Goal: Task Accomplishment & Management: Complete application form

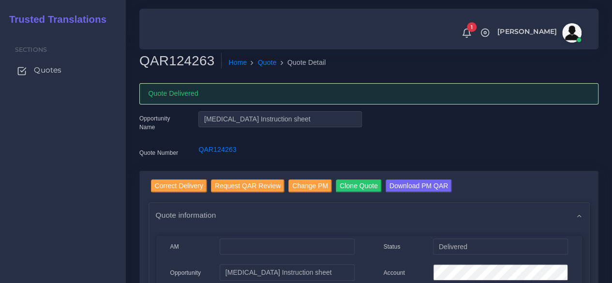
click at [46, 72] on span "Quotes" at bounding box center [48, 70] width 28 height 11
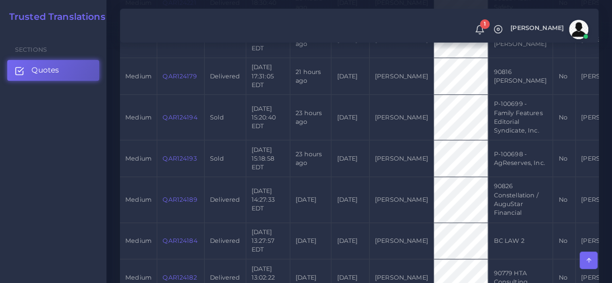
scroll to position [484, 0]
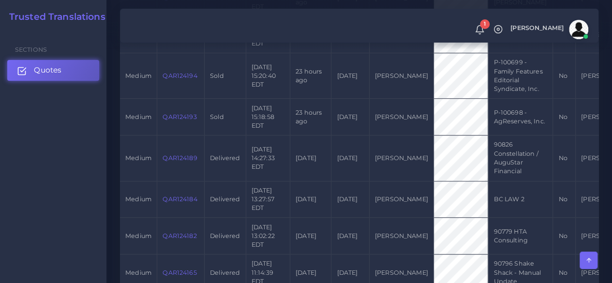
click at [80, 65] on link "Quotes" at bounding box center [53, 70] width 92 height 20
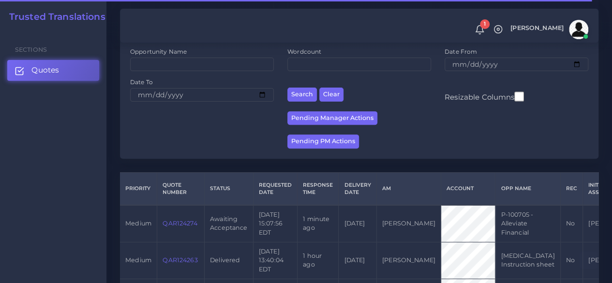
scroll to position [242, 0]
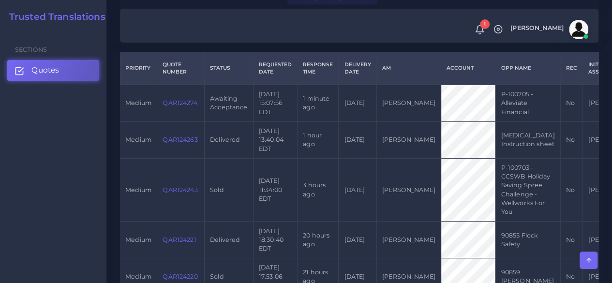
click at [174, 102] on link "QAR124274" at bounding box center [179, 102] width 34 height 7
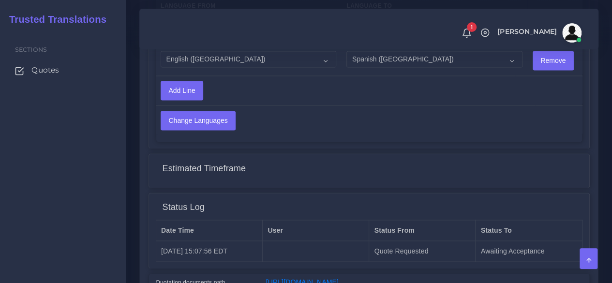
scroll to position [774, 0]
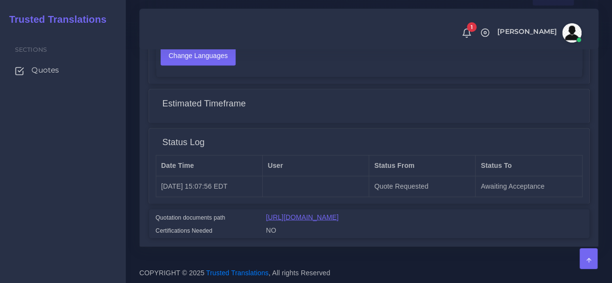
click at [339, 213] on link "https://workdrive.zoho.com/fgoh3e43b1a1fe2124b65bedd7c3c51a0e040/teams/fgoh3e43…" at bounding box center [302, 217] width 73 height 8
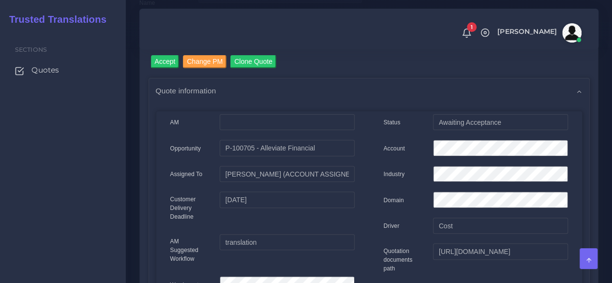
scroll to position [97, 0]
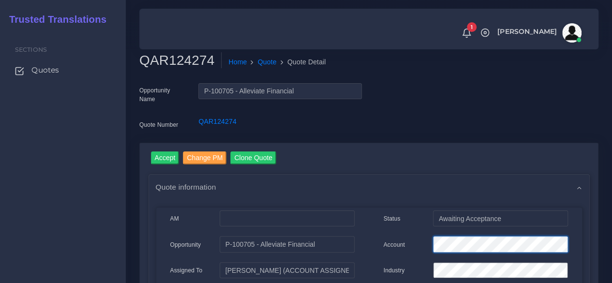
scroll to position [0, 0]
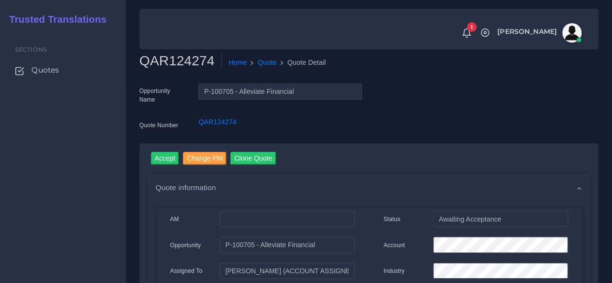
click at [170, 60] on h2 "QAR124274" at bounding box center [180, 61] width 82 height 16
copy h2 "QAR124274"
click at [154, 156] on input "Accept" at bounding box center [165, 158] width 29 height 13
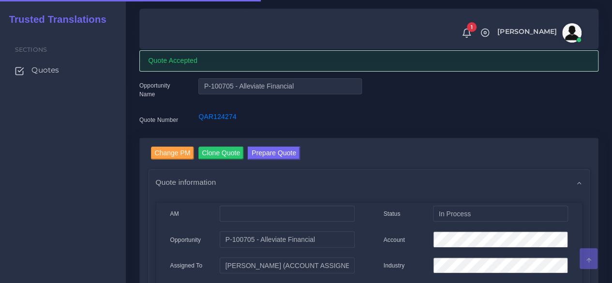
scroll to position [48, 0]
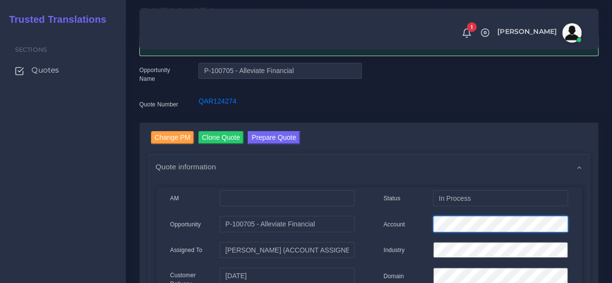
click at [389, 222] on div "Account" at bounding box center [475, 225] width 199 height 19
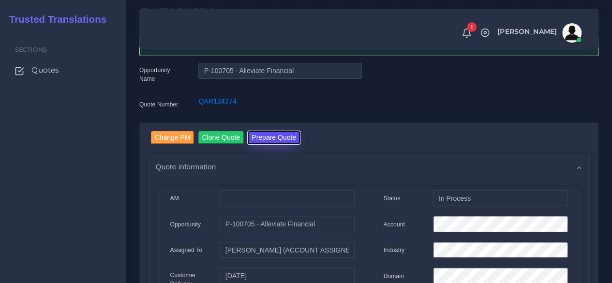
click at [265, 140] on button "Prepare Quote" at bounding box center [274, 137] width 52 height 13
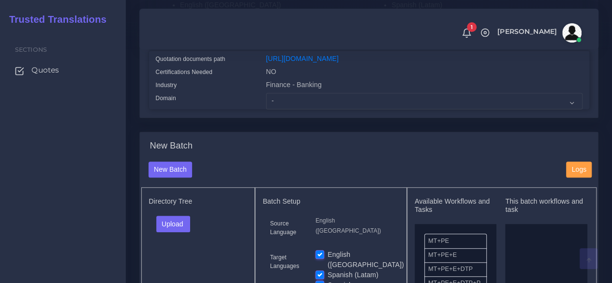
scroll to position [290, 0]
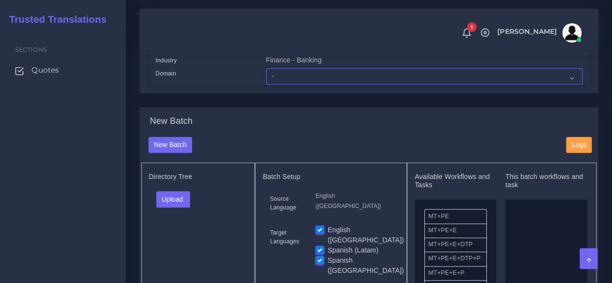
click at [280, 85] on select "- Advertising and Media Agriculture, Forestry and Fishing Architecture, Buildin…" at bounding box center [424, 76] width 316 height 16
select select "Finance - Banking"
click at [266, 85] on select "- Advertising and Media Agriculture, Forestry and Fishing Architecture, Buildin…" at bounding box center [424, 76] width 316 height 16
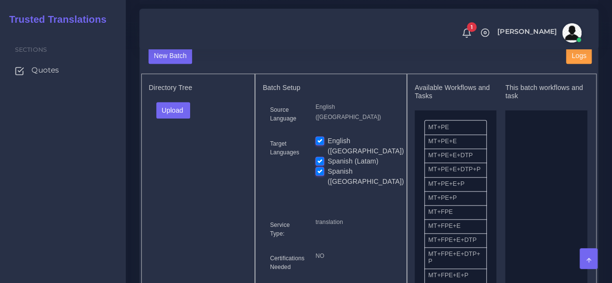
scroll to position [387, 0]
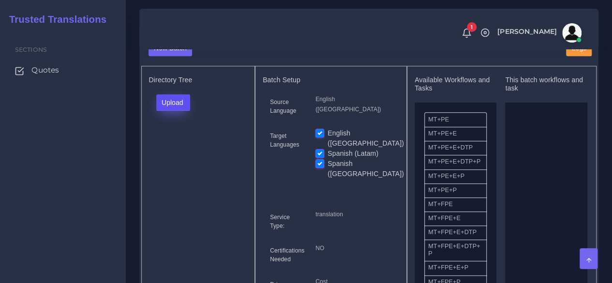
click at [183, 111] on button "Upload" at bounding box center [173, 102] width 34 height 16
click at [177, 145] on label "Files" at bounding box center [190, 139] width 67 height 12
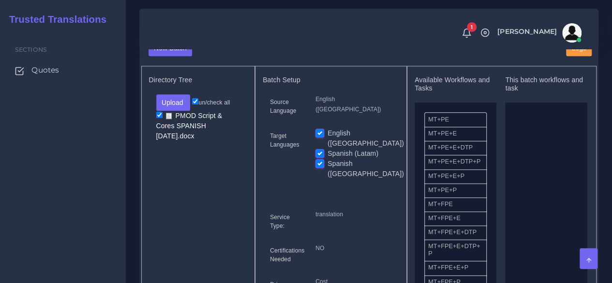
click at [327, 148] on label "English ([GEOGRAPHIC_DATA])" at bounding box center [365, 138] width 76 height 20
click at [322, 137] on input "English ([GEOGRAPHIC_DATA])" at bounding box center [319, 132] width 9 height 9
checkbox input "false"
drag, startPoint x: 524, startPoint y: 231, endPoint x: 380, endPoint y: 221, distance: 144.0
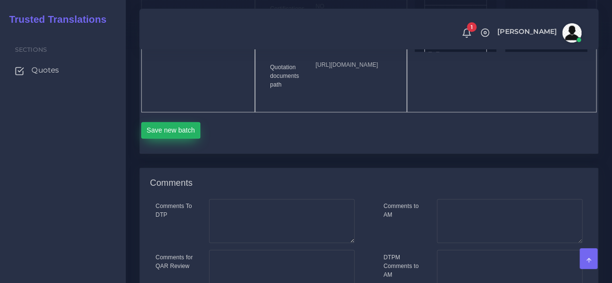
click at [181, 138] on button "Save new batch" at bounding box center [170, 130] width 59 height 16
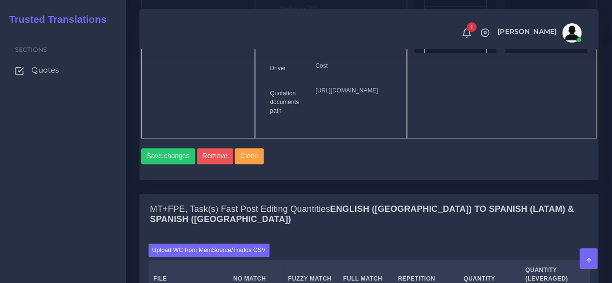
scroll to position [774, 0]
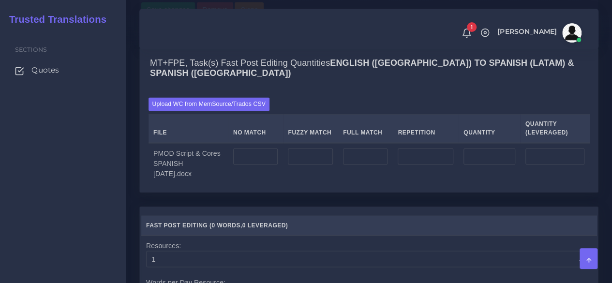
click at [213, 133] on div "Upload WC from MemSource/Trados CSV File No Match Fuzzy Match Full Match Repeti…" at bounding box center [369, 140] width 458 height 103
click at [209, 110] on label "Upload WC from MemSource/Trados CSV" at bounding box center [208, 103] width 121 height 13
click at [0, 0] on input "Upload WC from MemSource/Trados CSV" at bounding box center [0, 0] width 0 height 0
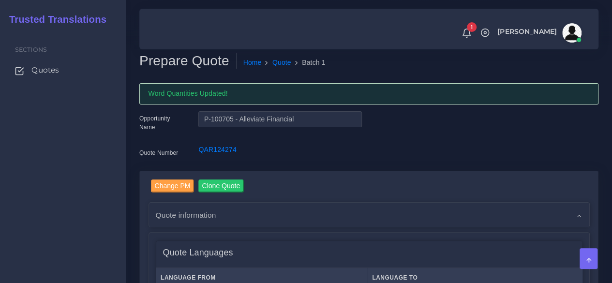
click at [123, 206] on div "Sections Quotes" at bounding box center [63, 156] width 126 height 253
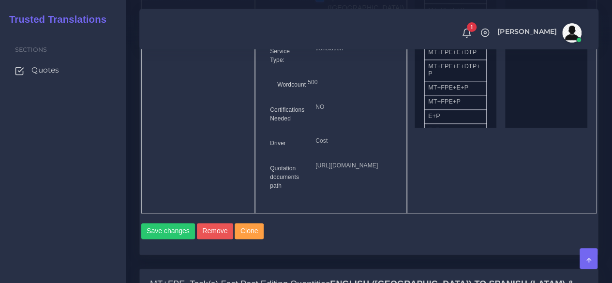
scroll to position [822, 0]
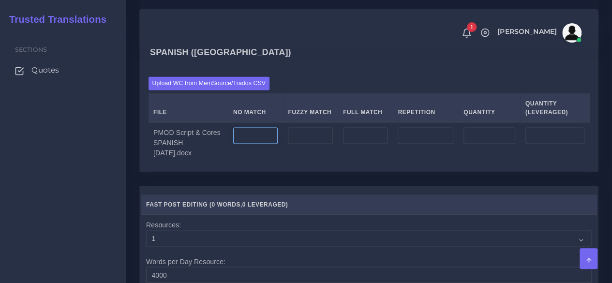
click at [265, 144] on input "number" at bounding box center [255, 135] width 45 height 16
type input "1040"
click at [428, 160] on td at bounding box center [426, 142] width 66 height 41
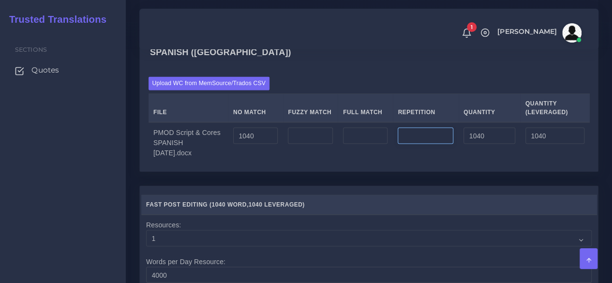
click at [420, 144] on input "number" at bounding box center [426, 135] width 56 height 16
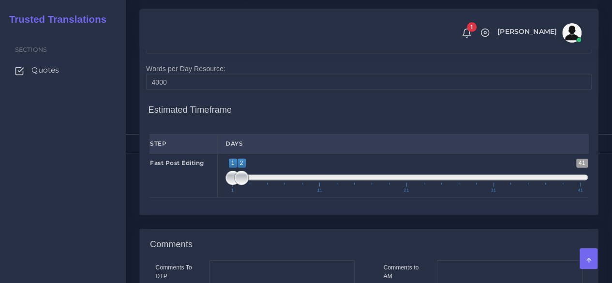
scroll to position [1016, 0]
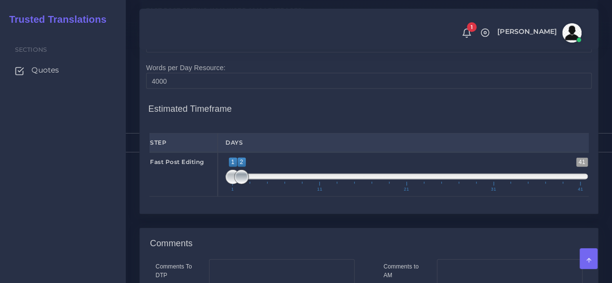
type input "126"
type input "1166"
type input "1071"
type input "1;1"
drag, startPoint x: 240, startPoint y: 199, endPoint x: 199, endPoint y: 197, distance: 40.7
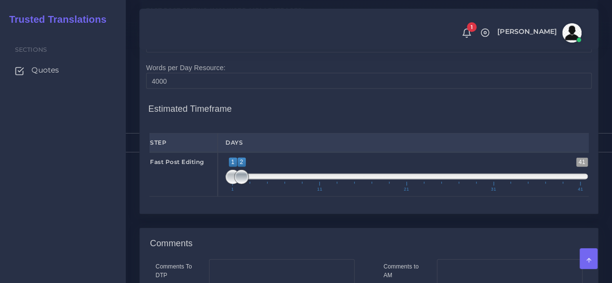
click at [199, 197] on div "Fast Post Editing 1 41 1 2 1 — 2 1 11 21 31 41 1;1" at bounding box center [368, 174] width 453 height 44
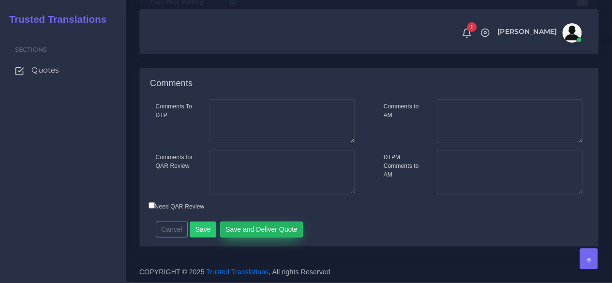
click at [264, 225] on button "Save and Deliver Quote" at bounding box center [261, 229] width 83 height 16
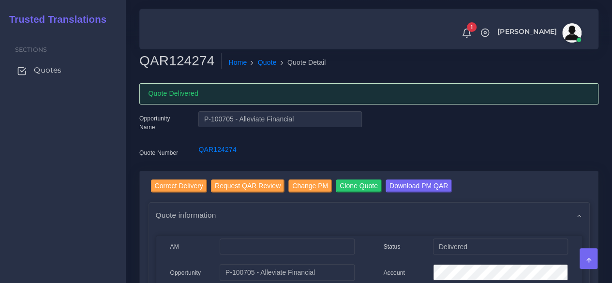
click at [53, 74] on span "Quotes" at bounding box center [48, 70] width 28 height 11
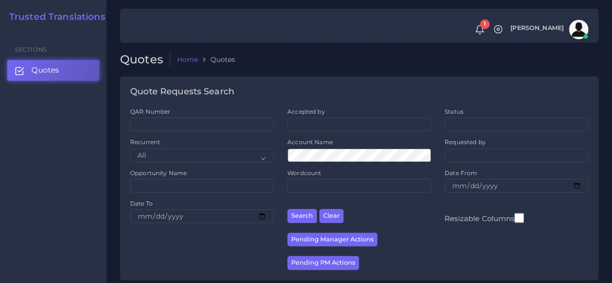
scroll to position [193, 0]
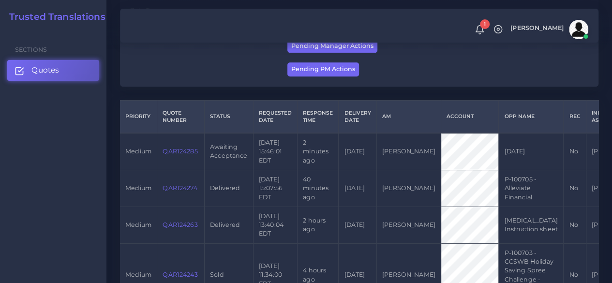
click at [182, 152] on link "QAR124285" at bounding box center [179, 150] width 35 height 7
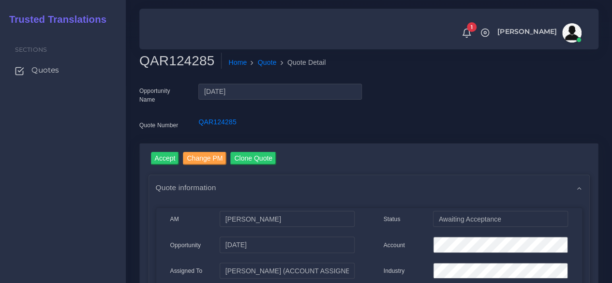
click at [164, 64] on h2 "QAR124285" at bounding box center [180, 61] width 82 height 16
copy h2 "QAR124285"
click at [170, 155] on input "Accept" at bounding box center [165, 158] width 29 height 13
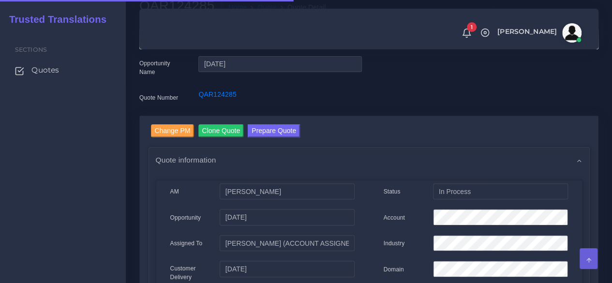
scroll to position [97, 0]
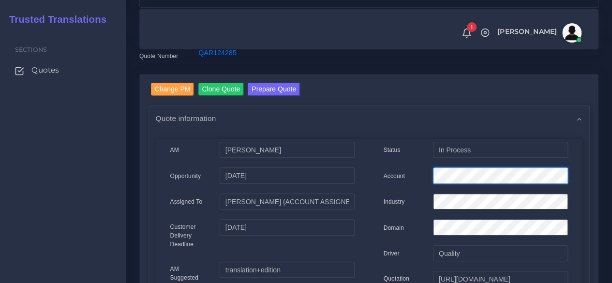
click at [405, 175] on div "Account" at bounding box center [475, 176] width 199 height 19
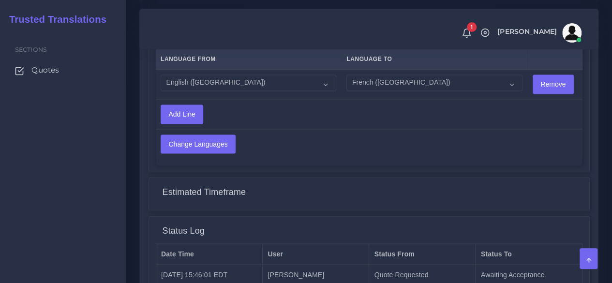
scroll to position [774, 0]
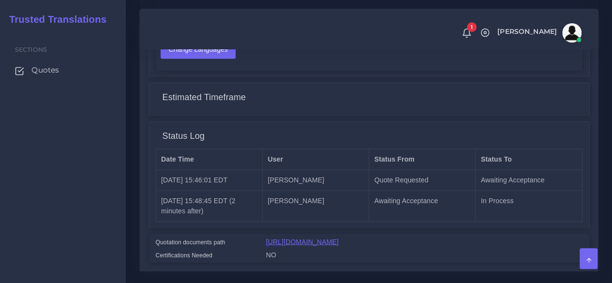
click at [339, 237] on link "[URL][DOMAIN_NAME]" at bounding box center [302, 241] width 73 height 8
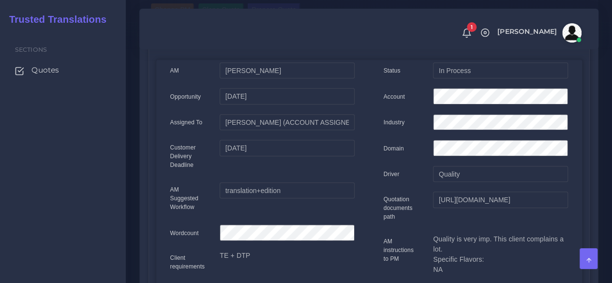
scroll to position [97, 0]
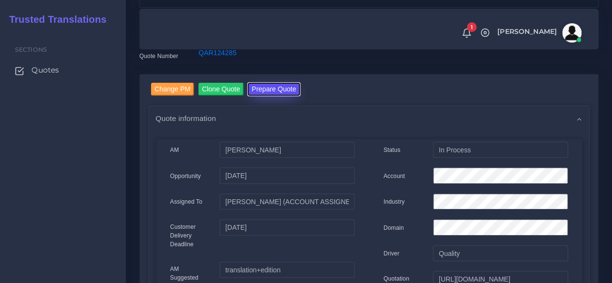
click at [265, 91] on button "Prepare Quote" at bounding box center [274, 89] width 52 height 13
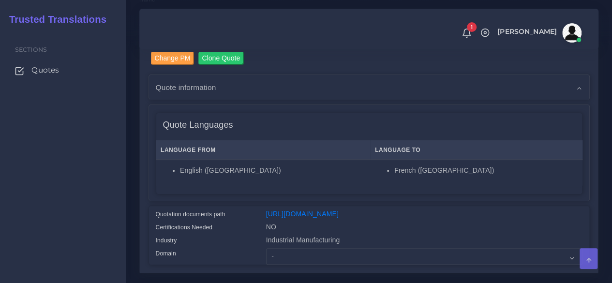
scroll to position [193, 0]
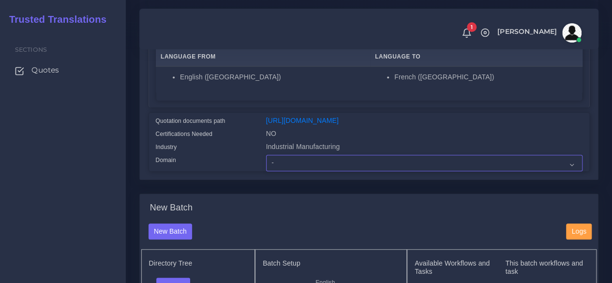
click at [285, 171] on select "- Advertising and Media Agriculture, Forestry and Fishing Architecture, Buildin…" at bounding box center [424, 163] width 316 height 16
click at [247, 142] on div "Certifications Needed" at bounding box center [203, 135] width 110 height 13
click at [295, 171] on select "- Advertising and Media Agriculture, Forestry and Fishing Architecture, Buildin…" at bounding box center [424, 163] width 316 height 16
select select "Industrial Manufacturing"
click at [266, 171] on select "- Advertising and Media Agriculture, Forestry and Fishing Architecture, Buildin…" at bounding box center [424, 163] width 316 height 16
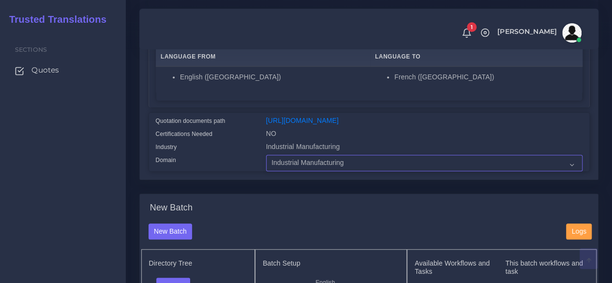
scroll to position [339, 0]
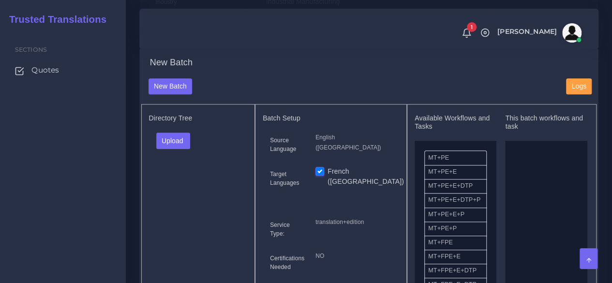
click at [183, 156] on div "Upload Folder Files un/check all" at bounding box center [198, 144] width 99 height 23
click at [182, 149] on button "Upload" at bounding box center [173, 141] width 34 height 16
click at [184, 183] on label "Files" at bounding box center [190, 177] width 67 height 12
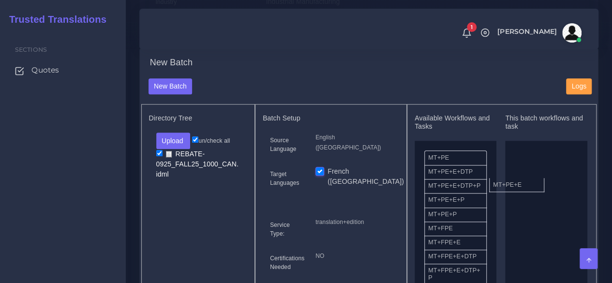
drag, startPoint x: 462, startPoint y: 186, endPoint x: 540, endPoint y: 198, distance: 78.4
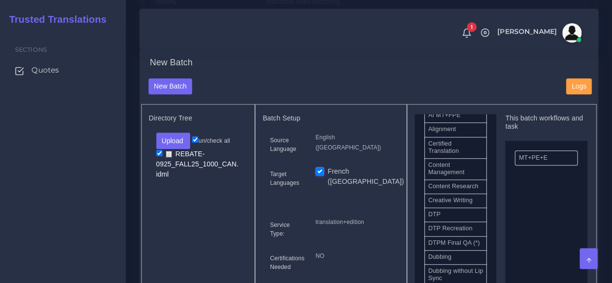
scroll to position [290, 0]
drag, startPoint x: 496, startPoint y: 239, endPoint x: 525, endPoint y: 236, distance: 29.6
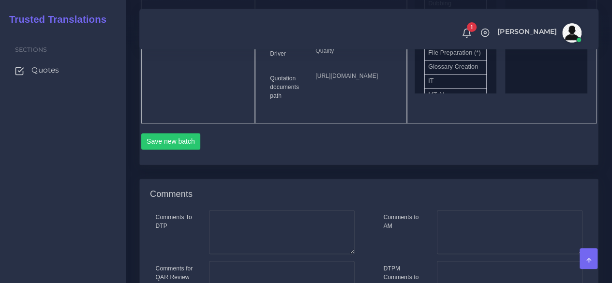
scroll to position [580, 0]
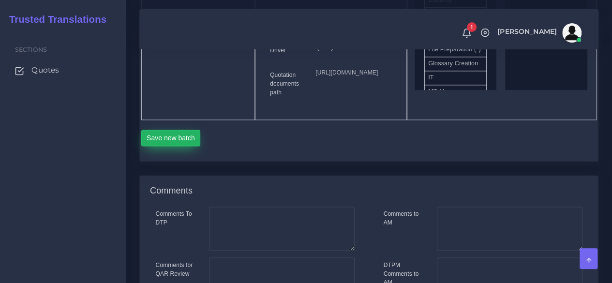
click at [192, 146] on button "Save new batch" at bounding box center [170, 138] width 59 height 16
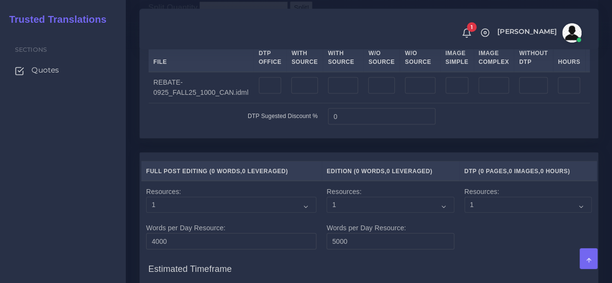
scroll to position [822, 0]
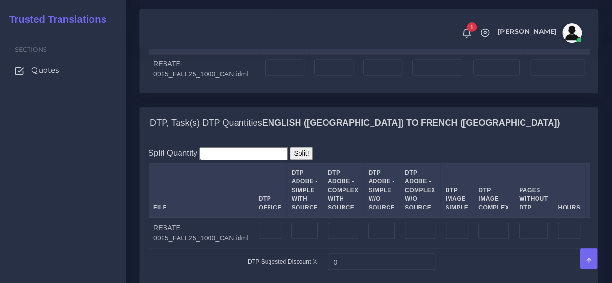
click at [185, 21] on label "Upload WC from MemSource/Trados CSV" at bounding box center [208, 14] width 121 height 13
click at [0, 0] on input "Upload WC from MemSource/Trados CSV" at bounding box center [0, 0] width 0 height 0
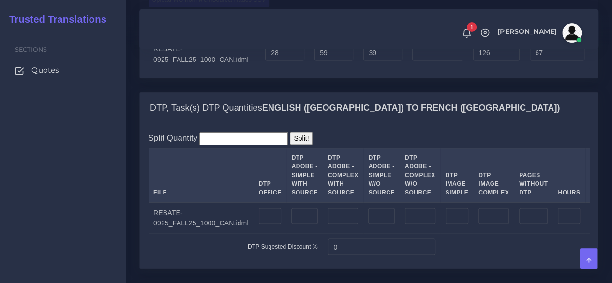
scroll to position [919, 0]
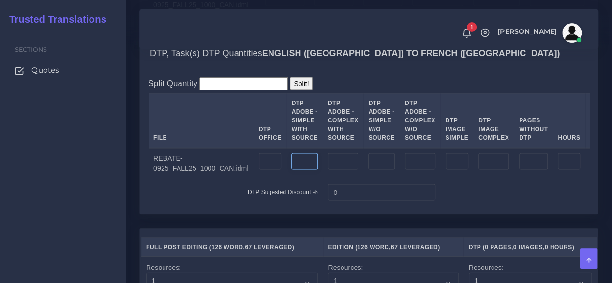
click at [299, 170] on input "number" at bounding box center [304, 161] width 26 height 16
click at [340, 170] on input "number" at bounding box center [343, 161] width 30 height 16
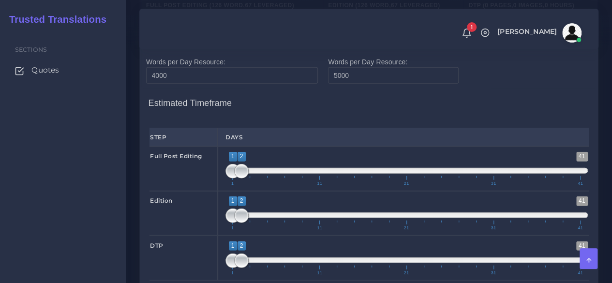
scroll to position [1209, 0]
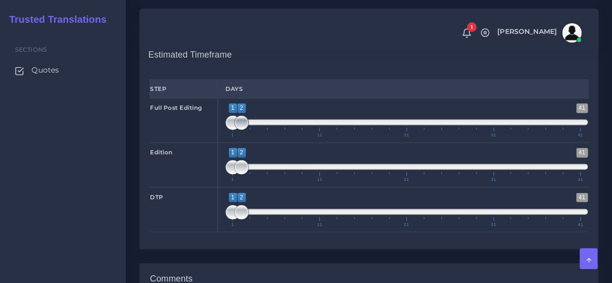
type input "1"
type input "1;1"
drag, startPoint x: 240, startPoint y: 194, endPoint x: 224, endPoint y: 197, distance: 16.2
click at [234, 130] on span at bounding box center [241, 123] width 15 height 15
type input "1;1"
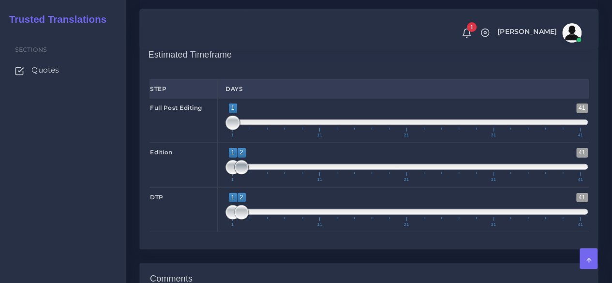
drag, startPoint x: 241, startPoint y: 236, endPoint x: 218, endPoint y: 238, distance: 23.8
click at [218, 187] on div "1 41 1 2 1 — 2 1 11 21 31 41 1;1" at bounding box center [407, 165] width 378 height 44
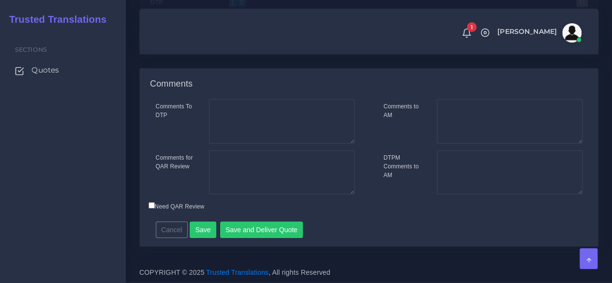
scroll to position [1473, 0]
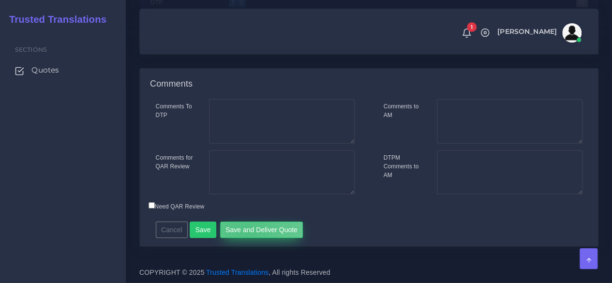
click at [242, 235] on button "Save and Deliver Quote" at bounding box center [261, 229] width 83 height 16
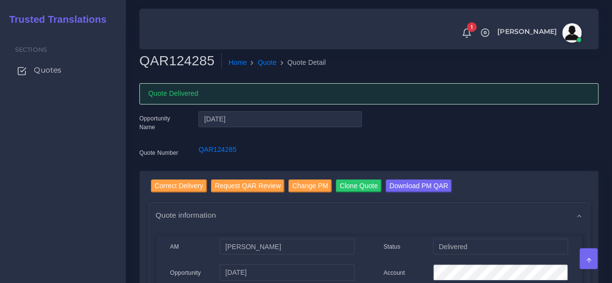
click at [52, 69] on span "Quotes" at bounding box center [48, 70] width 28 height 11
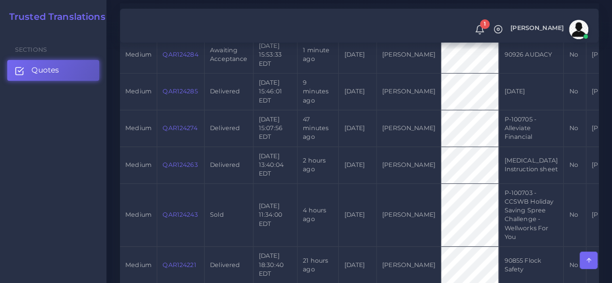
scroll to position [193, 0]
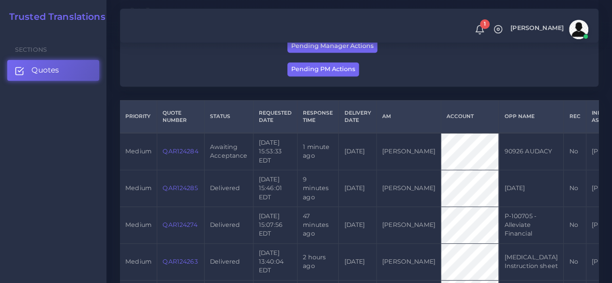
click at [184, 154] on link "QAR124284" at bounding box center [179, 150] width 35 height 7
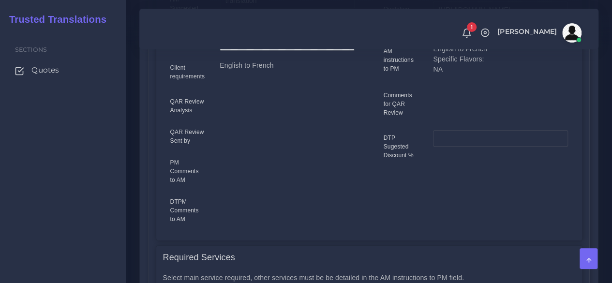
scroll to position [532, 0]
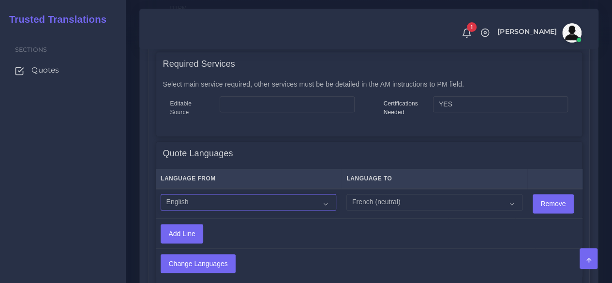
click at [250, 205] on select "Acoli Afar Afrikaans Akan Akateko [DEMOGRAPHIC_DATA] American Sign Language (AS…" at bounding box center [249, 202] width 176 height 16
select select "14001"
click at [161, 194] on select "Acoli Afar Afrikaans Akan Akateko [DEMOGRAPHIC_DATA] American Sign Language (AS…" at bounding box center [249, 202] width 176 height 16
click at [370, 206] on select "Acoli Afar Afrikaans Akan Akateko [DEMOGRAPHIC_DATA] American Sign Language (AS…" at bounding box center [434, 202] width 176 height 16
select select "19001"
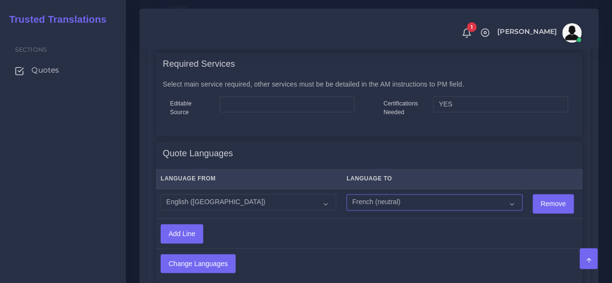
click at [346, 194] on select "Acoli Afar Afrikaans Akan Akateko [DEMOGRAPHIC_DATA] American Sign Language (AS…" at bounding box center [434, 202] width 176 height 16
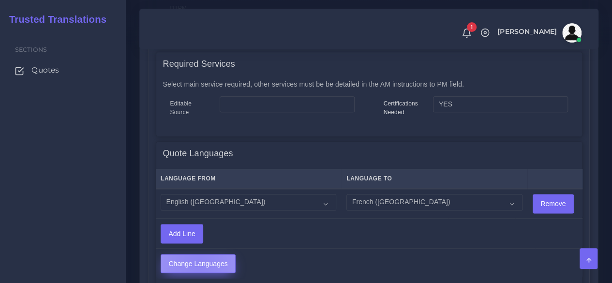
click at [198, 262] on input "Change Languages" at bounding box center [198, 263] width 74 height 18
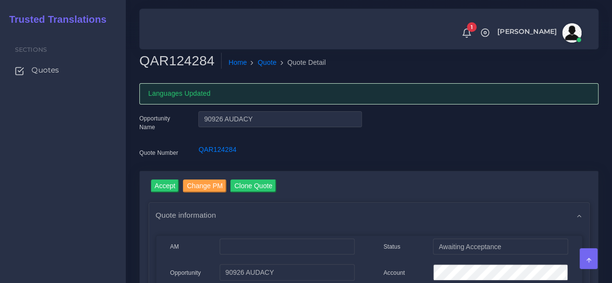
click at [192, 64] on h2 "QAR124284" at bounding box center [180, 61] width 82 height 16
copy h2 "QAR124284"
click at [163, 180] on input "Accept" at bounding box center [165, 185] width 29 height 13
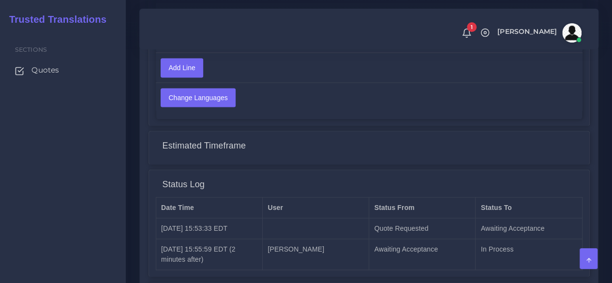
scroll to position [813, 0]
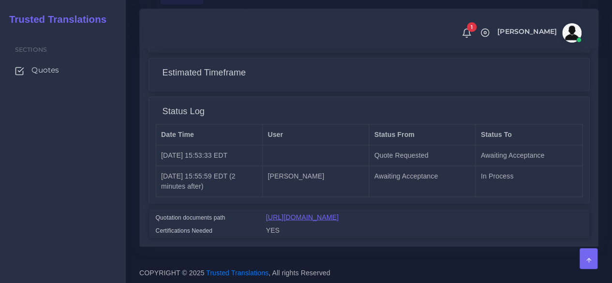
click at [318, 213] on link "[URL][DOMAIN_NAME]" at bounding box center [302, 217] width 73 height 8
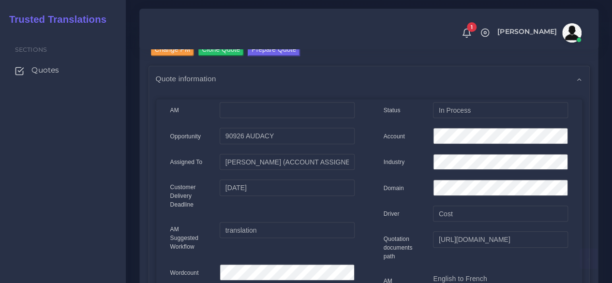
scroll to position [0, 0]
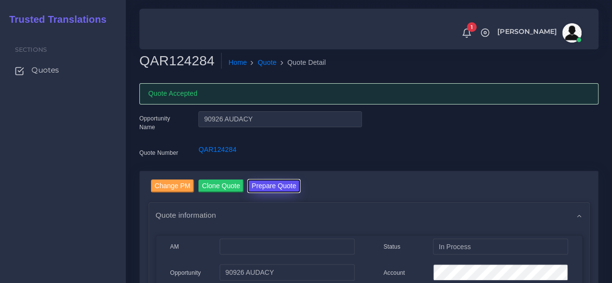
click at [275, 187] on button "Prepare Quote" at bounding box center [274, 185] width 52 height 13
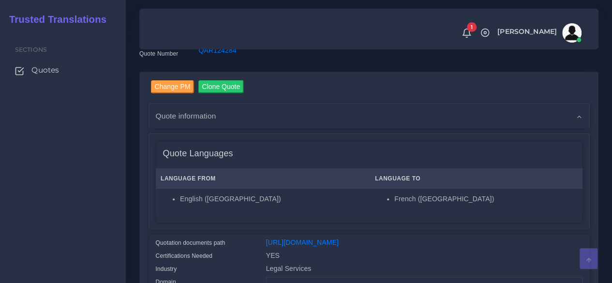
scroll to position [242, 0]
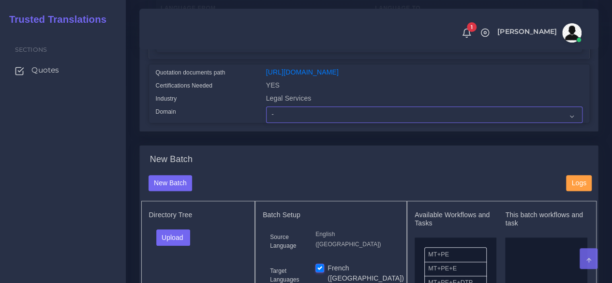
click at [294, 123] on select "- Advertising and Media Agriculture, Forestry and Fishing Architecture, Buildin…" at bounding box center [424, 114] width 316 height 16
select select "Legal Services"
click at [266, 123] on select "- Advertising and Media Agriculture, Forestry and Fishing Architecture, Buildin…" at bounding box center [424, 114] width 316 height 16
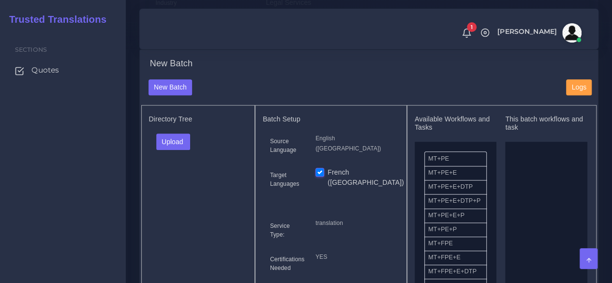
scroll to position [339, 0]
click at [175, 149] on button "Upload" at bounding box center [173, 141] width 34 height 16
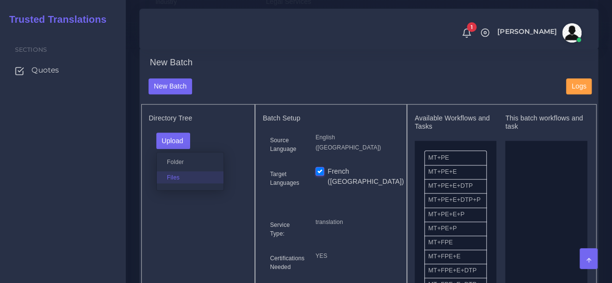
click at [177, 183] on label "Files" at bounding box center [190, 177] width 67 height 12
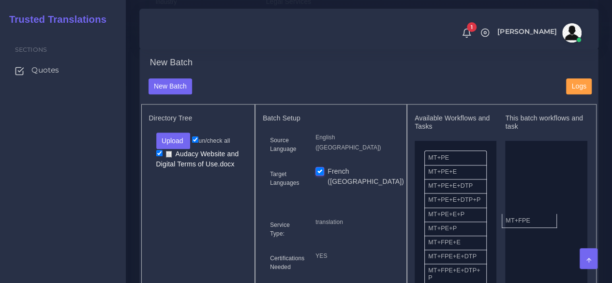
drag, startPoint x: 447, startPoint y: 267, endPoint x: 534, endPoint y: 224, distance: 97.3
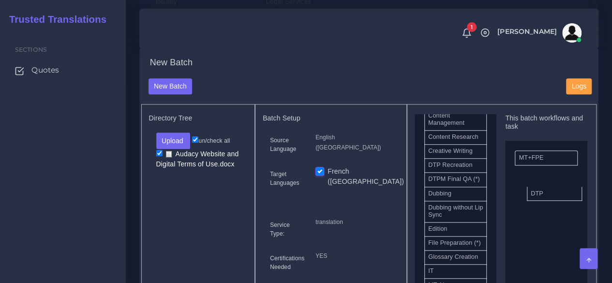
drag, startPoint x: 444, startPoint y: 194, endPoint x: 546, endPoint y: 211, distance: 104.0
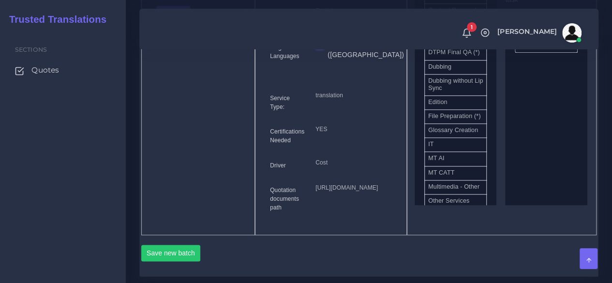
scroll to position [532, 0]
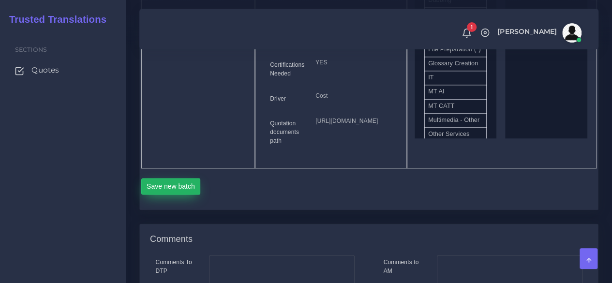
click at [171, 194] on button "Save new batch" at bounding box center [170, 186] width 59 height 16
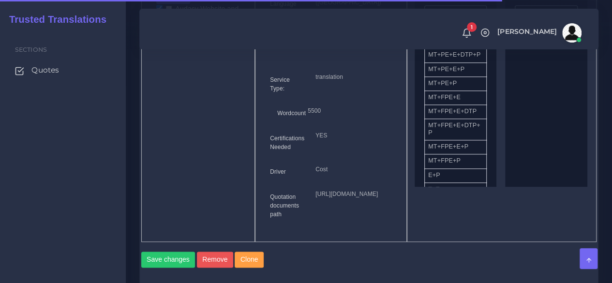
scroll to position [725, 0]
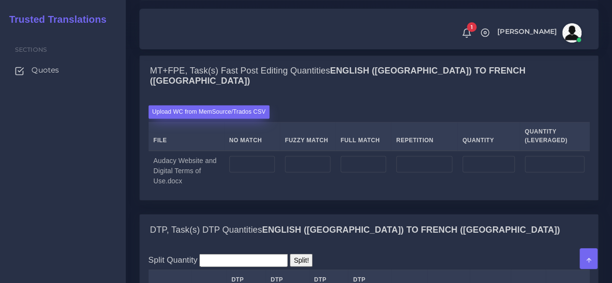
click at [197, 118] on label "Upload WC from MemSource/Trados CSV" at bounding box center [208, 111] width 121 height 13
click at [0, 0] on input "Upload WC from MemSource/Trados CSV" at bounding box center [0, 0] width 0 height 0
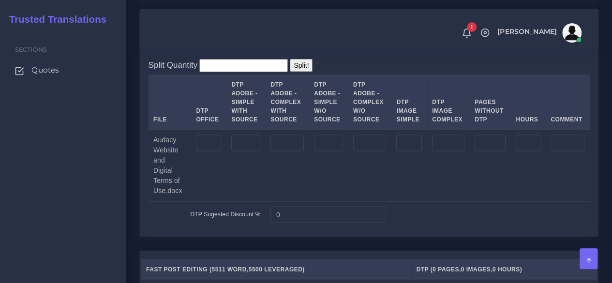
scroll to position [967, 0]
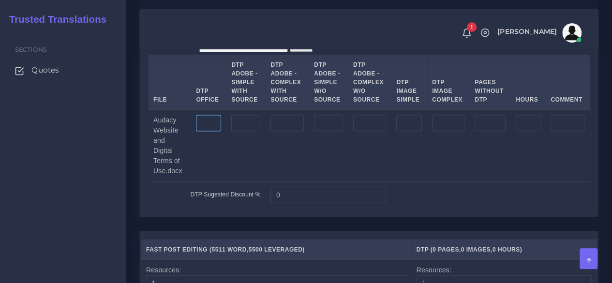
click at [213, 132] on input "number" at bounding box center [208, 123] width 25 height 16
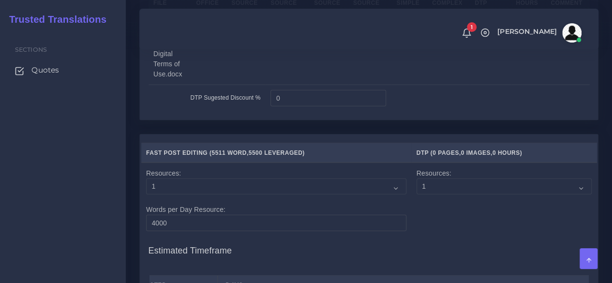
scroll to position [1209, 0]
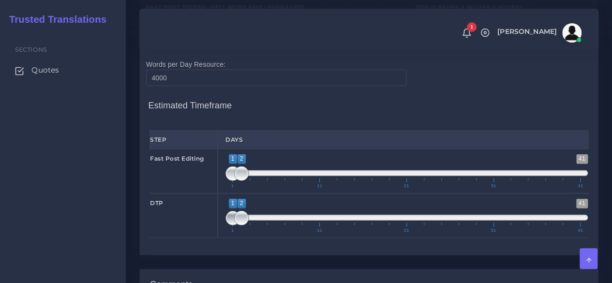
type input "8"
type input "2;2"
drag, startPoint x: 228, startPoint y: 261, endPoint x: 249, endPoint y: 261, distance: 21.3
click at [249, 233] on span "1 41 1 2 1 — 2 1 11 21 31 41" at bounding box center [406, 216] width 362 height 34
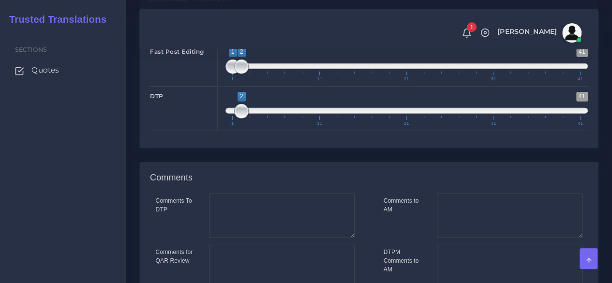
scroll to position [1453, 0]
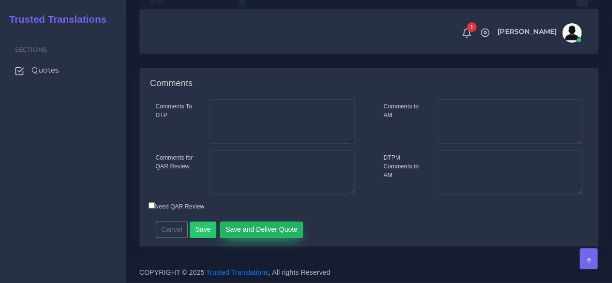
click at [256, 236] on button "Save and Deliver Quote" at bounding box center [261, 229] width 83 height 16
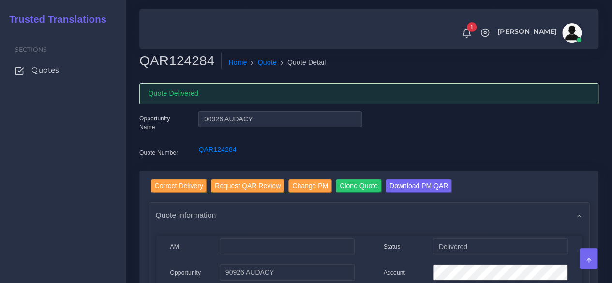
click at [107, 152] on div "Sections Quotes" at bounding box center [63, 156] width 126 height 253
click at [70, 73] on link "Quotes" at bounding box center [62, 70] width 111 height 20
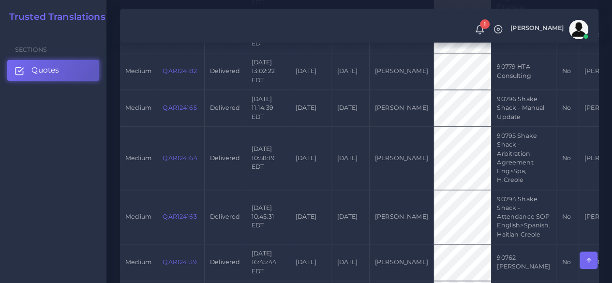
scroll to position [774, 0]
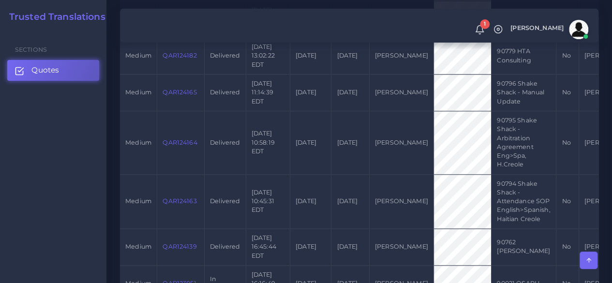
click at [180, 96] on link "QAR124165" at bounding box center [179, 91] width 34 height 7
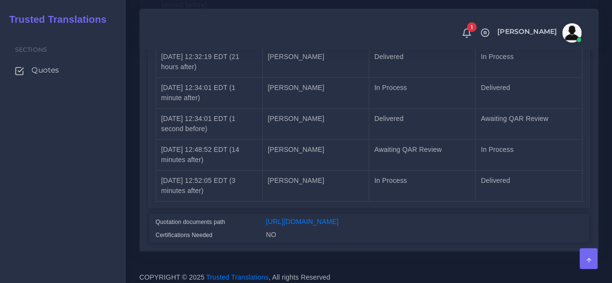
scroll to position [1468, 0]
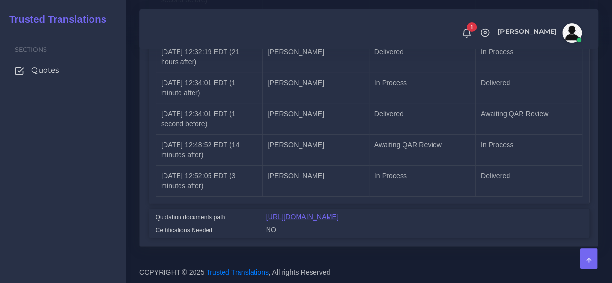
click at [339, 213] on link "[URL][DOMAIN_NAME]" at bounding box center [302, 217] width 73 height 8
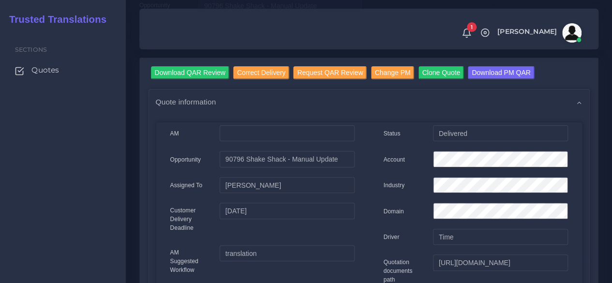
scroll to position [0, 0]
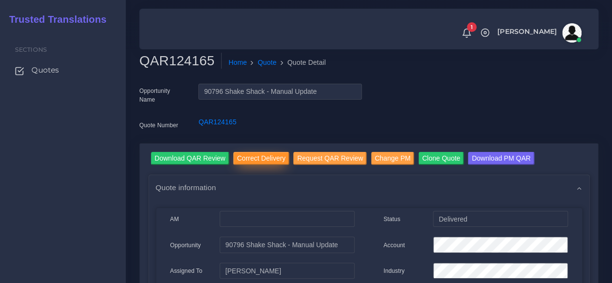
click at [267, 158] on input "Correct Delivery" at bounding box center [261, 158] width 56 height 13
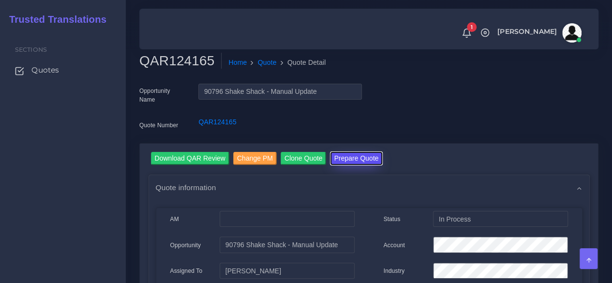
click at [353, 161] on button "Prepare Quote" at bounding box center [356, 158] width 52 height 13
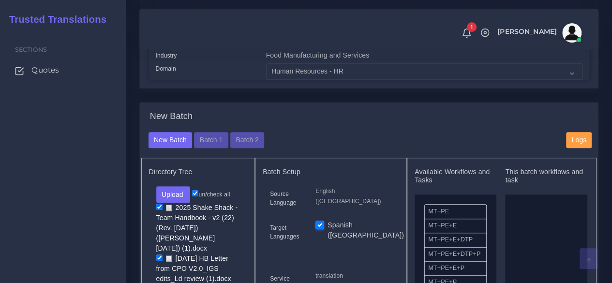
scroll to position [290, 0]
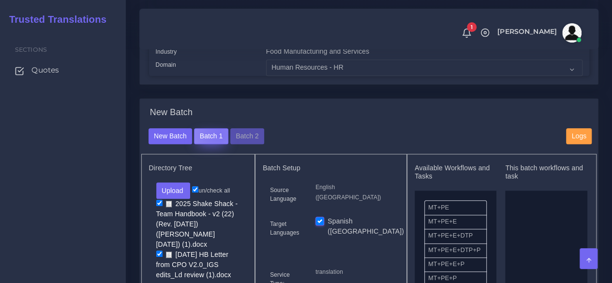
click at [217, 145] on button "Batch 1" at bounding box center [211, 136] width 34 height 16
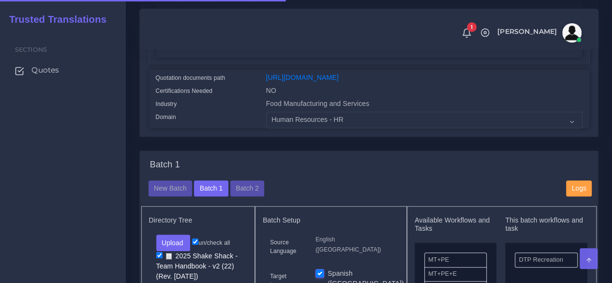
scroll to position [242, 0]
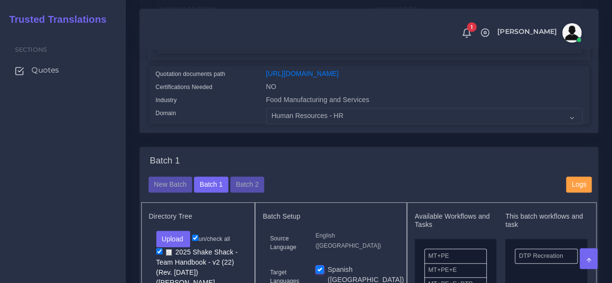
click at [75, 176] on div "Sections Quotes" at bounding box center [63, 156] width 126 height 253
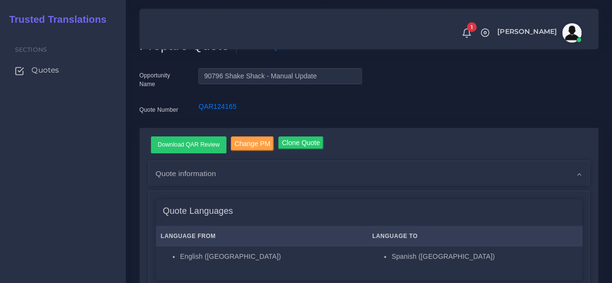
scroll to position [0, 0]
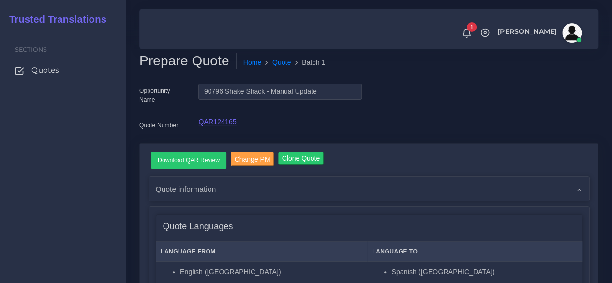
click at [222, 123] on link "QAR124165" at bounding box center [217, 122] width 38 height 8
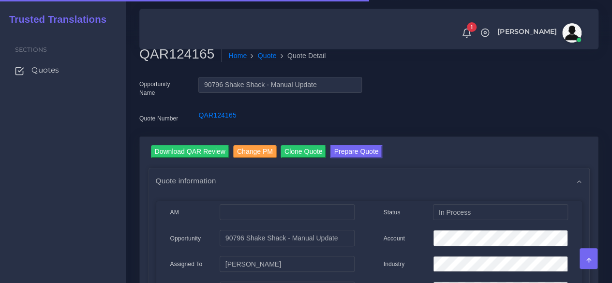
scroll to position [97, 0]
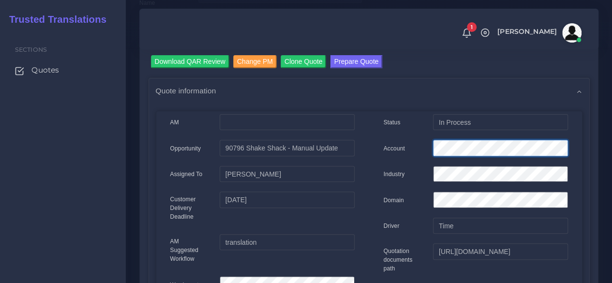
click at [419, 151] on div "Account" at bounding box center [475, 149] width 199 height 19
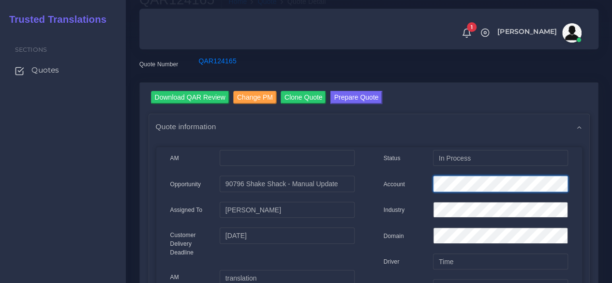
scroll to position [0, 0]
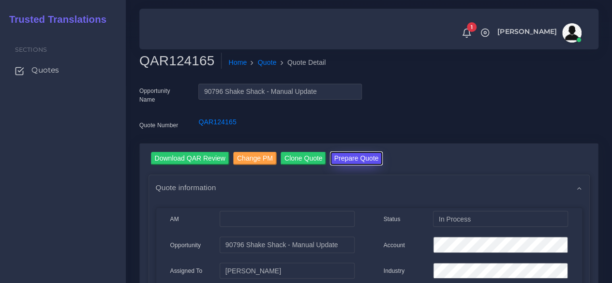
click at [356, 159] on button "Prepare Quote" at bounding box center [356, 158] width 52 height 13
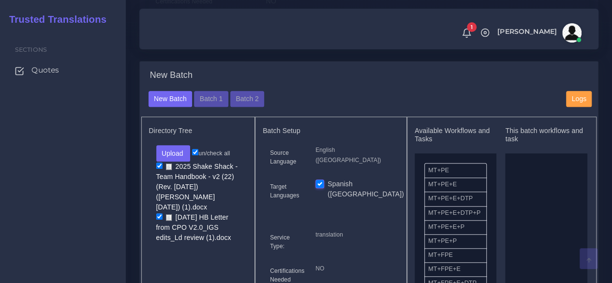
scroll to position [339, 0]
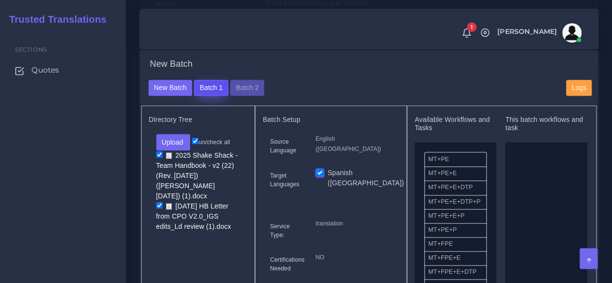
click at [201, 96] on button "Batch 1" at bounding box center [211, 88] width 34 height 16
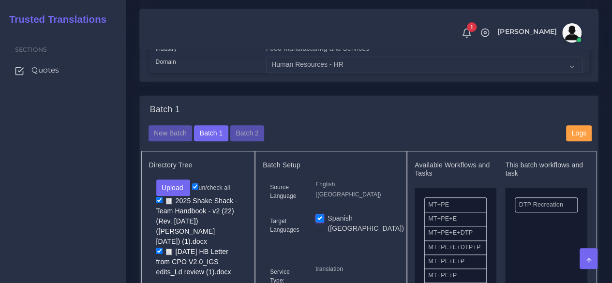
scroll to position [290, 0]
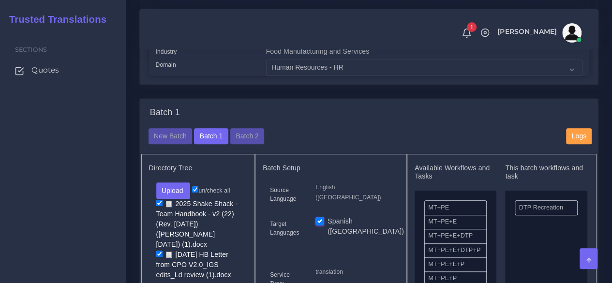
drag, startPoint x: 44, startPoint y: 171, endPoint x: 113, endPoint y: 147, distance: 72.3
click at [54, 168] on div "Sections Quotes" at bounding box center [63, 156] width 126 height 253
click at [61, 71] on span "Quotes" at bounding box center [48, 70] width 28 height 11
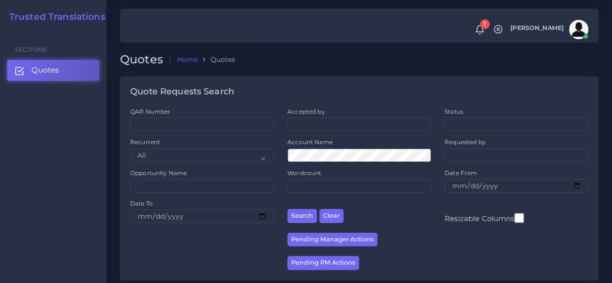
click at [91, 181] on div "Sections Quotes" at bounding box center [53, 156] width 106 height 253
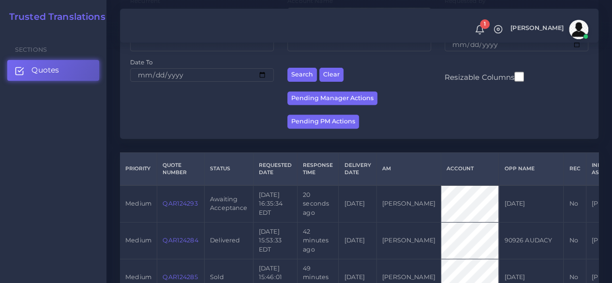
scroll to position [242, 0]
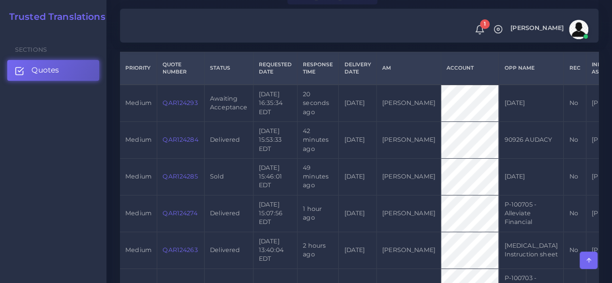
click at [178, 101] on link "QAR124293" at bounding box center [179, 102] width 35 height 7
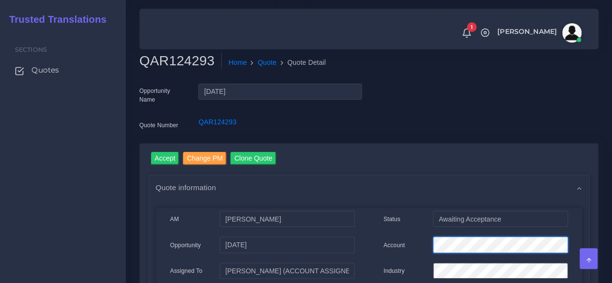
click at [413, 248] on div "Account" at bounding box center [475, 245] width 199 height 19
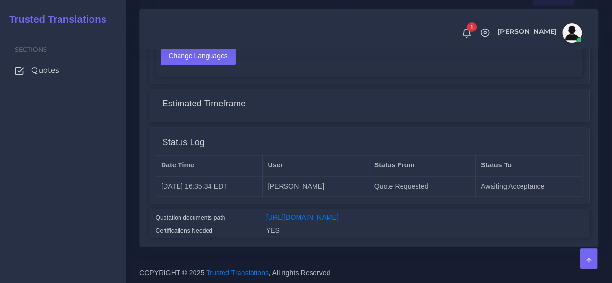
scroll to position [755, 0]
click at [304, 213] on link "[URL][DOMAIN_NAME]" at bounding box center [302, 217] width 73 height 8
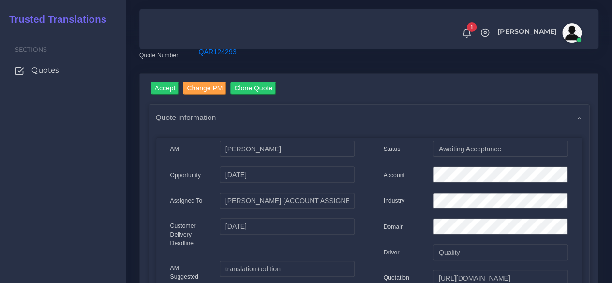
scroll to position [0, 0]
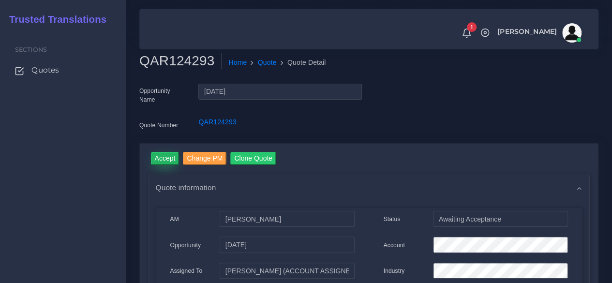
click at [162, 162] on input "Accept" at bounding box center [165, 158] width 29 height 13
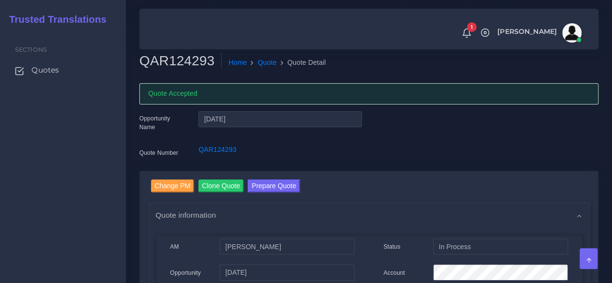
click at [159, 49] on nav "1 Notifications 1 New Driver Update: Extra Quality renamed to Quality Changed" at bounding box center [368, 29] width 459 height 41
click at [159, 56] on h2 "QAR124293" at bounding box center [180, 61] width 82 height 16
copy h2 "QAR124293"
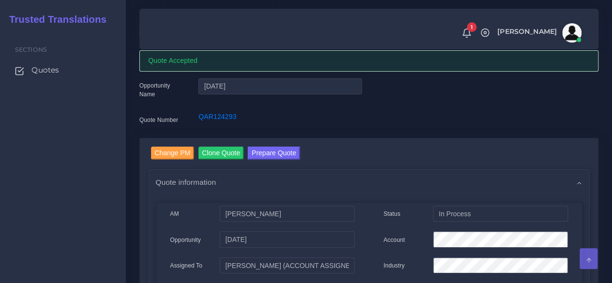
scroll to position [48, 0]
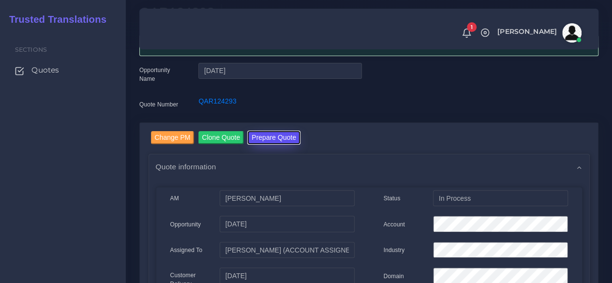
click at [275, 131] on button "Prepare Quote" at bounding box center [274, 137] width 52 height 13
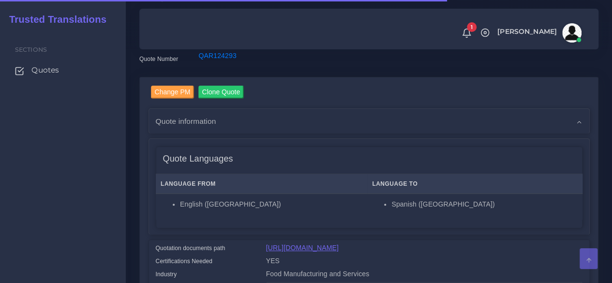
scroll to position [145, 0]
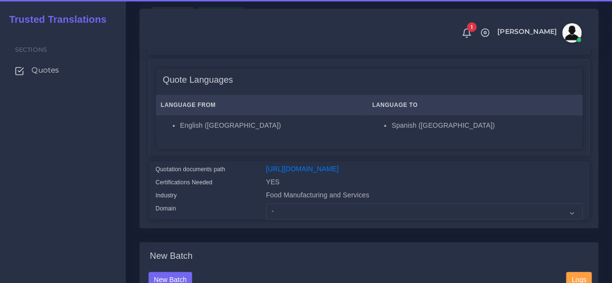
click at [292, 228] on div "Change PM Clone Quote Quote information AM [PERSON_NAME] Opportunity Status" at bounding box center [369, 114] width 458 height 230
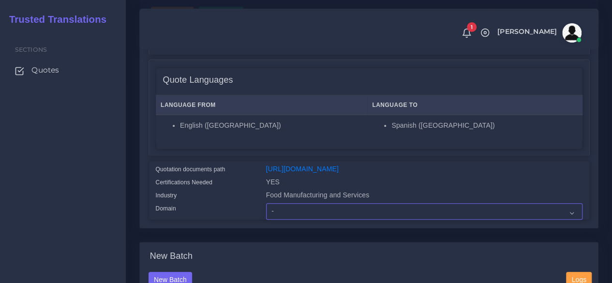
click at [292, 220] on select "- Advertising and Media Agriculture, Forestry and Fishing Architecture, Buildin…" at bounding box center [424, 211] width 316 height 16
select select "Legal Services"
click at [266, 220] on select "- Advertising and Media Agriculture, Forestry and Fishing Architecture, Buildin…" at bounding box center [424, 211] width 316 height 16
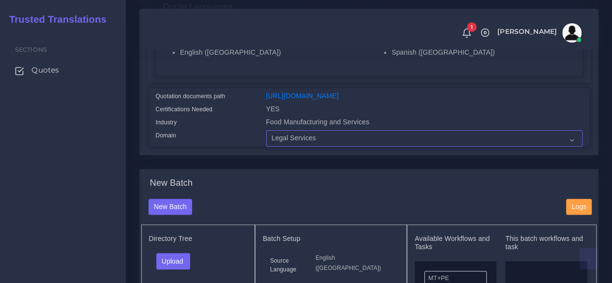
scroll to position [339, 0]
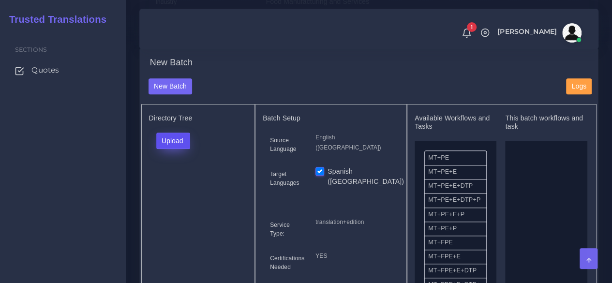
click at [175, 149] on button "Upload" at bounding box center [173, 141] width 34 height 16
click at [167, 183] on label "Files" at bounding box center [190, 177] width 67 height 12
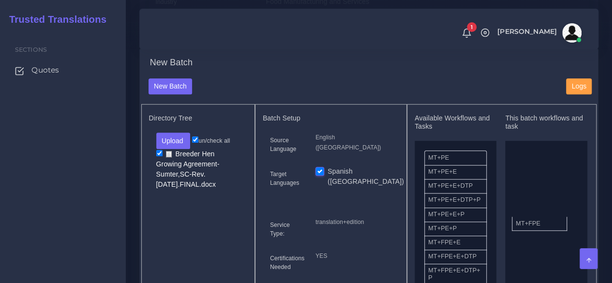
drag, startPoint x: 454, startPoint y: 266, endPoint x: 516, endPoint y: 235, distance: 69.9
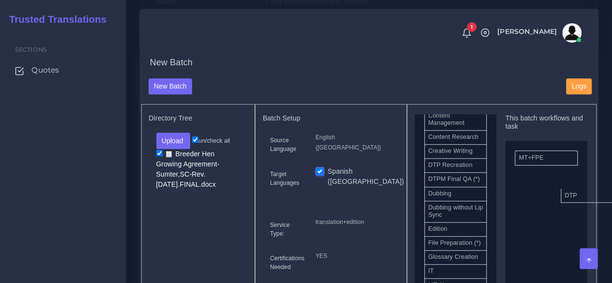
drag, startPoint x: 448, startPoint y: 194, endPoint x: 581, endPoint y: 213, distance: 134.9
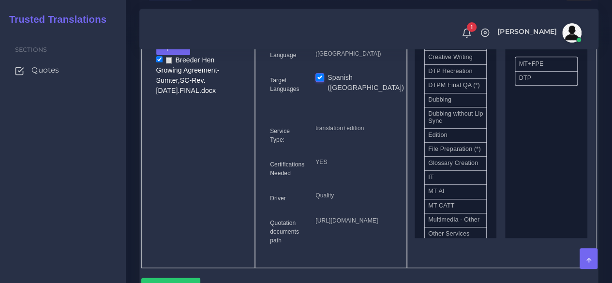
scroll to position [580, 0]
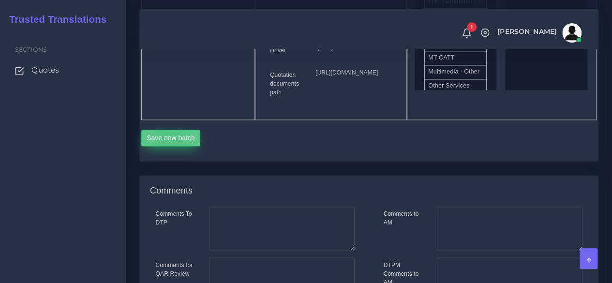
click at [169, 146] on button "Save new batch" at bounding box center [170, 138] width 59 height 16
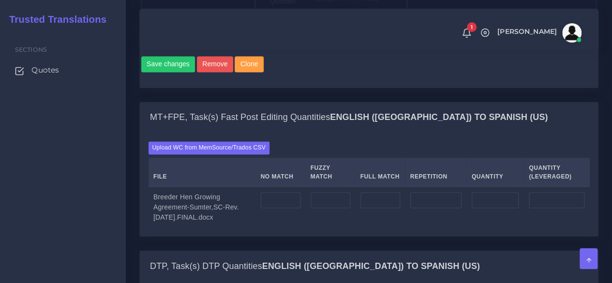
scroll to position [774, 0]
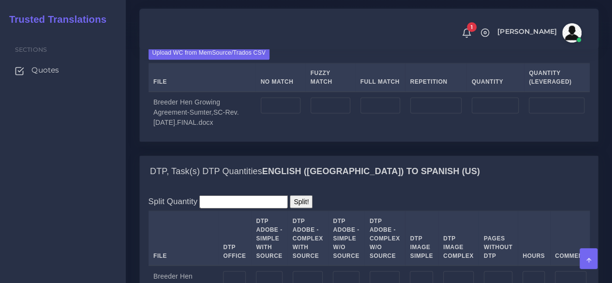
click at [217, 130] on div "Upload WC from MemSource/Trados CSV File No Match Fuzzy Match Full Match Repeti…" at bounding box center [368, 89] width 441 height 86
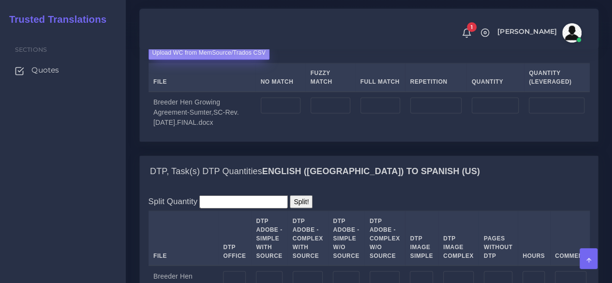
click at [209, 59] on label "Upload WC from MemSource/Trados CSV" at bounding box center [208, 52] width 121 height 13
click at [0, 0] on input "Upload WC from MemSource/Trados CSV" at bounding box center [0, 0] width 0 height 0
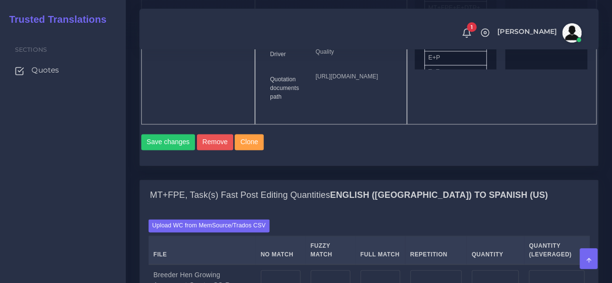
scroll to position [774, 0]
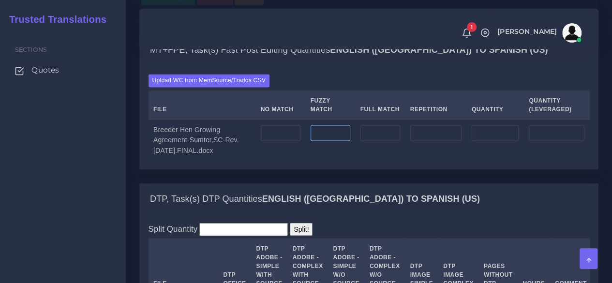
click at [329, 141] on input "number" at bounding box center [330, 133] width 40 height 16
type input "0"
click at [420, 141] on input "number" at bounding box center [435, 133] width 51 height 16
click at [442, 141] on input "number" at bounding box center [435, 133] width 51 height 16
type input "5"
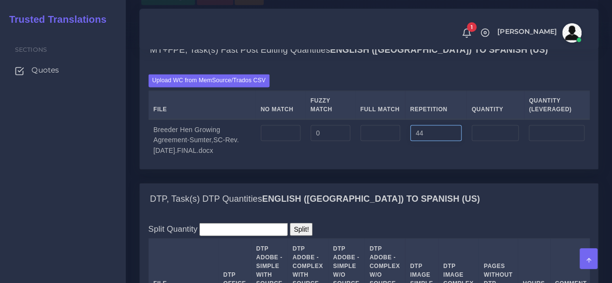
type input "44"
type input "11"
click at [288, 160] on td at bounding box center [280, 139] width 50 height 41
type input "6921"
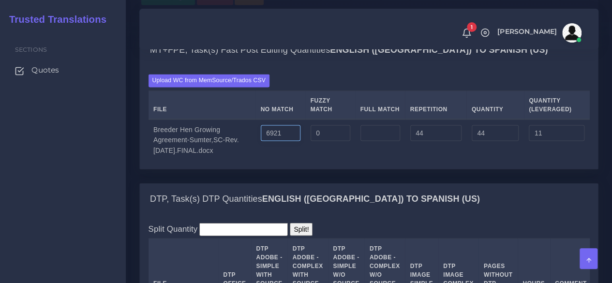
type input "6965"
type input "6932"
drag, startPoint x: 330, startPoint y: 205, endPoint x: 287, endPoint y: 202, distance: 43.1
click at [287, 160] on tr "Breeder Hen Growing Agreement-Sumter,SC-Rev.6.10.24.FINAL.docx 6921 0 44 6965 6…" at bounding box center [368, 139] width 441 height 41
type input "3"
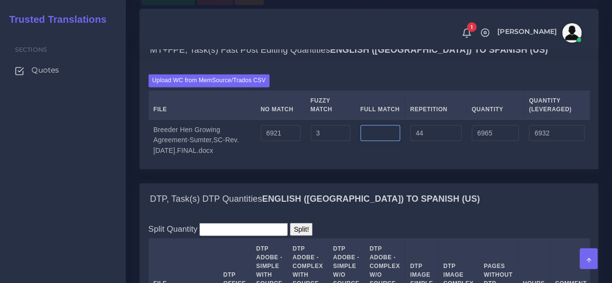
type input "6968"
type input "6933"
click at [395, 141] on input "number" at bounding box center [380, 133] width 40 height 16
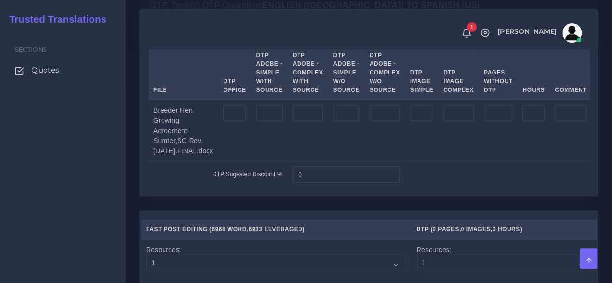
scroll to position [967, 0]
type input "0"
click at [242, 121] on input "number" at bounding box center [234, 113] width 23 height 16
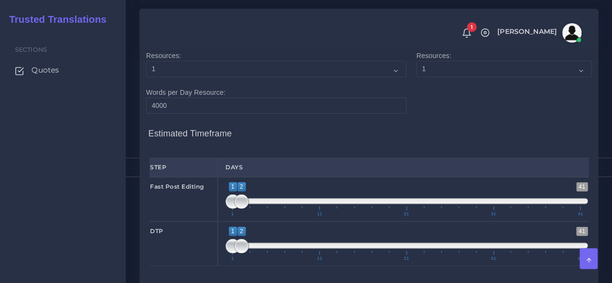
scroll to position [1209, 0]
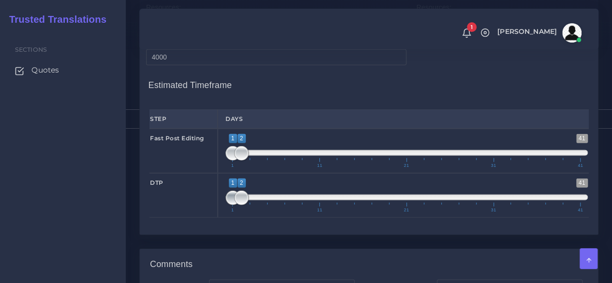
type input "10"
type input "2;2"
drag, startPoint x: 231, startPoint y: 253, endPoint x: 237, endPoint y: 253, distance: 5.8
click at [237, 205] on span at bounding box center [232, 198] width 15 height 15
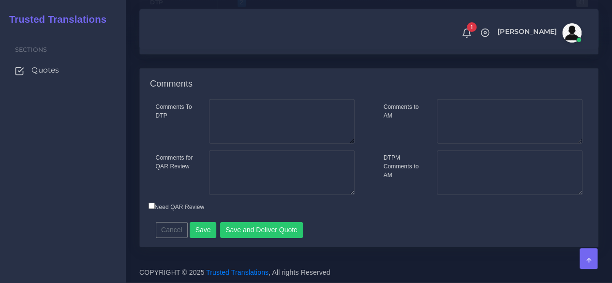
scroll to position [1442, 0]
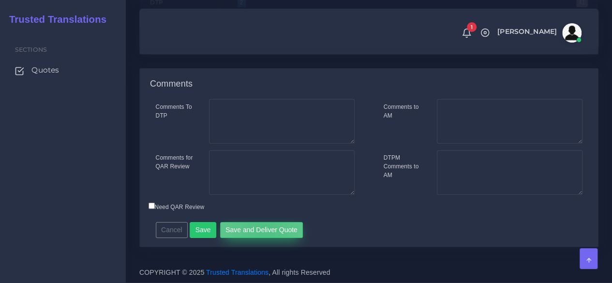
click at [261, 229] on button "Save and Deliver Quote" at bounding box center [261, 230] width 83 height 16
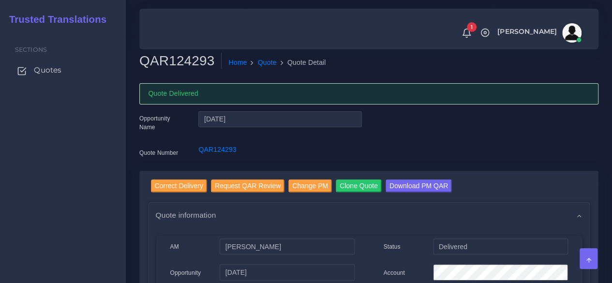
click at [51, 70] on span "Quotes" at bounding box center [48, 70] width 28 height 11
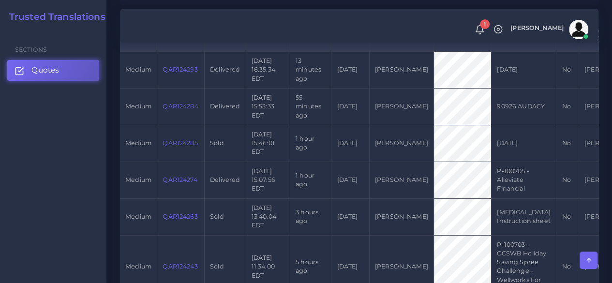
scroll to position [290, 0]
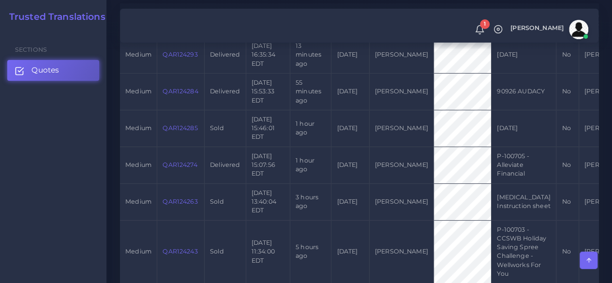
click at [172, 205] on link "QAR124263" at bounding box center [179, 201] width 35 height 7
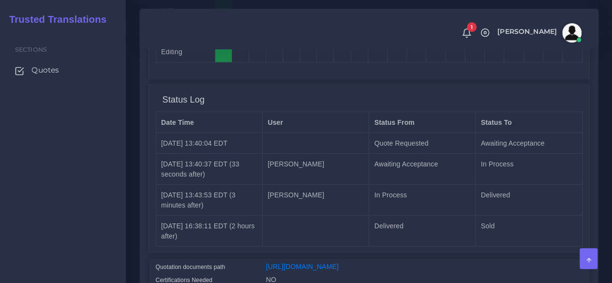
scroll to position [984, 0]
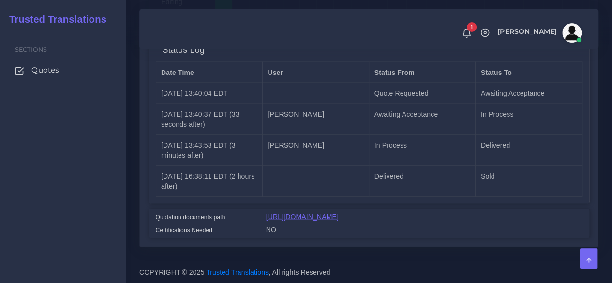
click at [333, 213] on link "[URL][DOMAIN_NAME]" at bounding box center [302, 217] width 73 height 8
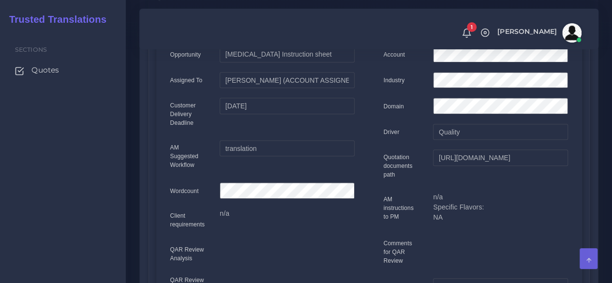
scroll to position [17, 0]
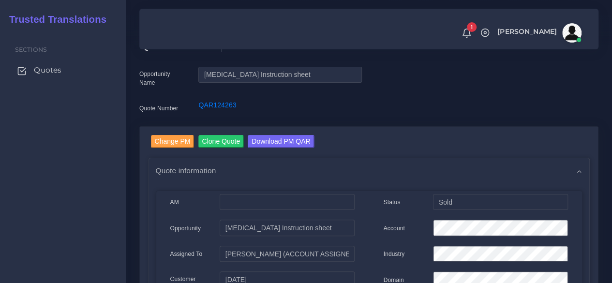
click at [42, 66] on span "Quotes" at bounding box center [48, 70] width 28 height 11
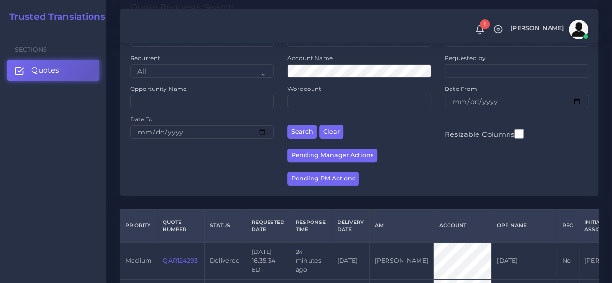
scroll to position [193, 0]
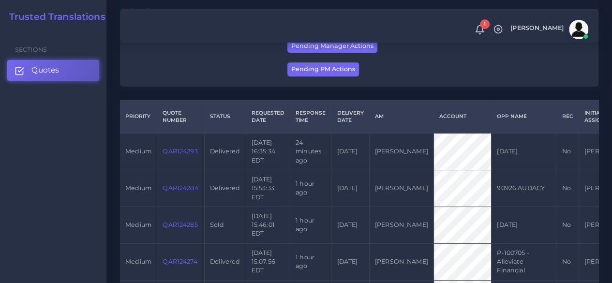
click at [174, 149] on link "QAR124293" at bounding box center [179, 150] width 35 height 7
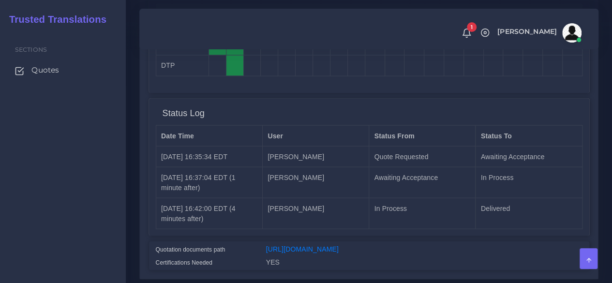
scroll to position [953, 0]
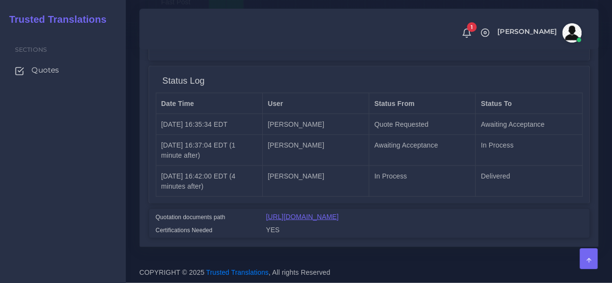
click at [339, 213] on link "[URL][DOMAIN_NAME]" at bounding box center [302, 217] width 73 height 8
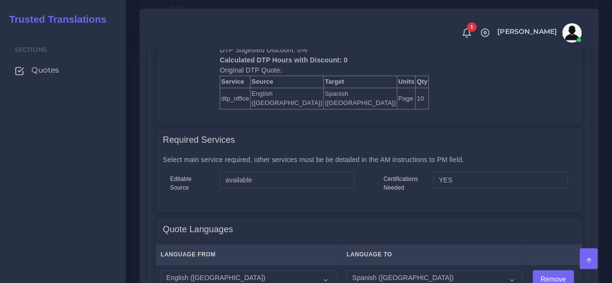
scroll to position [421, 0]
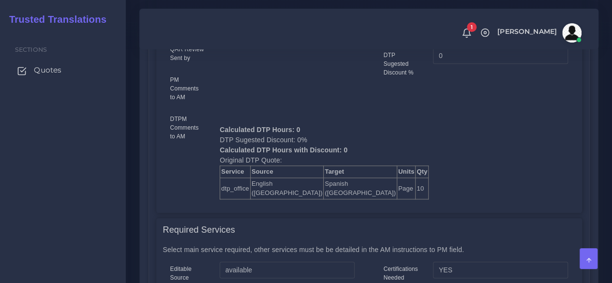
click at [57, 67] on span "Quotes" at bounding box center [48, 70] width 28 height 11
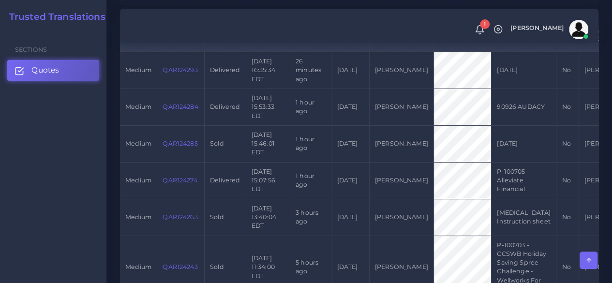
scroll to position [290, 0]
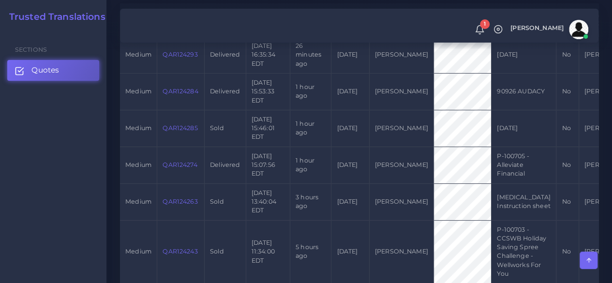
click at [180, 209] on td "QAR124263" at bounding box center [180, 201] width 47 height 37
click at [181, 205] on link "QAR124263" at bounding box center [179, 201] width 35 height 7
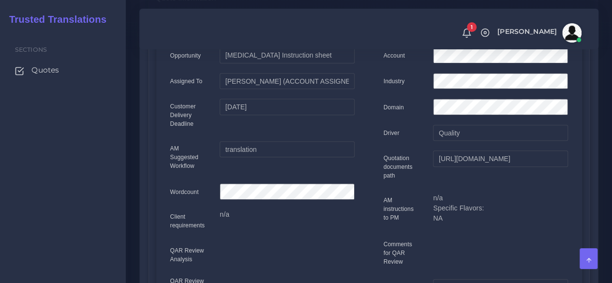
scroll to position [48, 0]
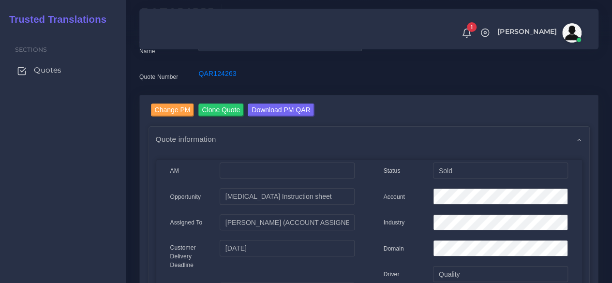
click at [25, 67] on icon at bounding box center [22, 71] width 10 height 10
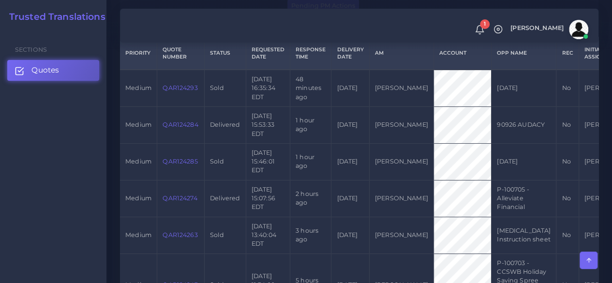
scroll to position [242, 0]
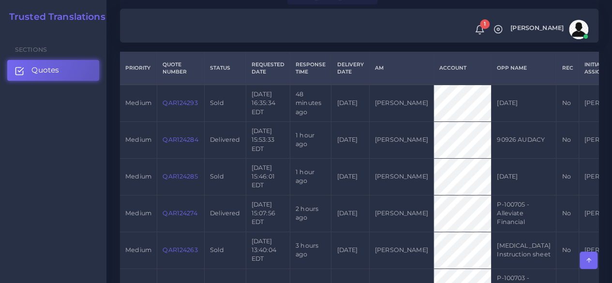
click at [181, 100] on link "QAR124293" at bounding box center [179, 102] width 35 height 7
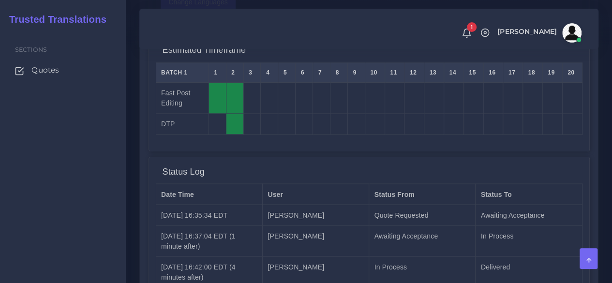
scroll to position [984, 0]
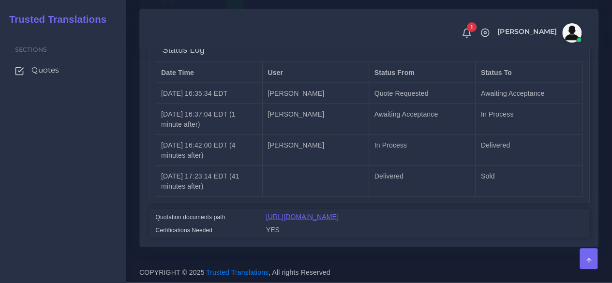
click at [288, 213] on link "https://workdrive.zoho.com/fgoh3e43b1a1fe2124b65bedd7c3c51a0e040/teams/fgoh3e43…" at bounding box center [302, 217] width 73 height 8
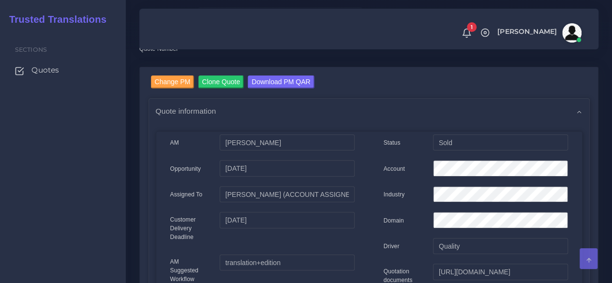
scroll to position [0, 0]
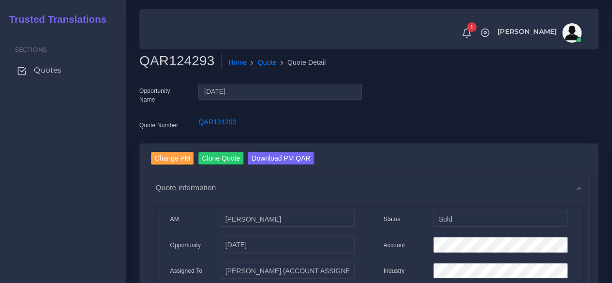
click at [45, 71] on span "Quotes" at bounding box center [48, 70] width 28 height 11
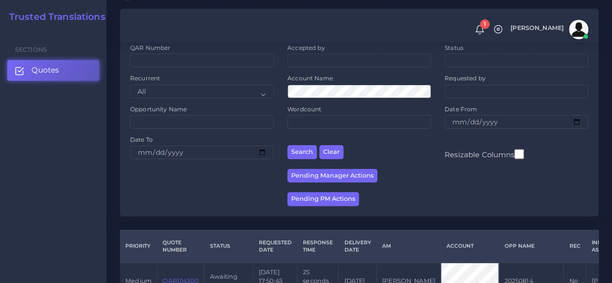
scroll to position [145, 0]
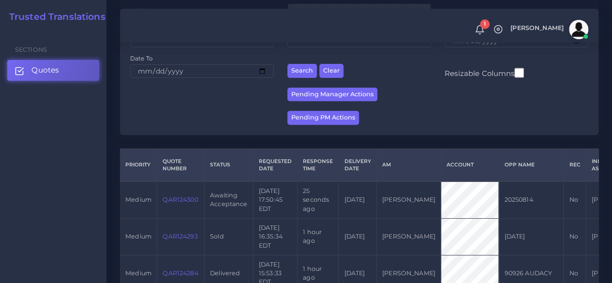
click at [195, 201] on link "QAR124300" at bounding box center [179, 199] width 35 height 7
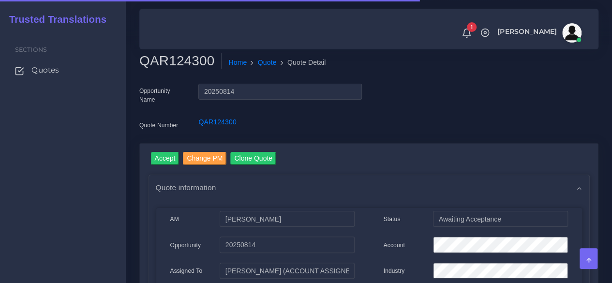
click at [164, 61] on h2 "QAR124300" at bounding box center [180, 61] width 82 height 16
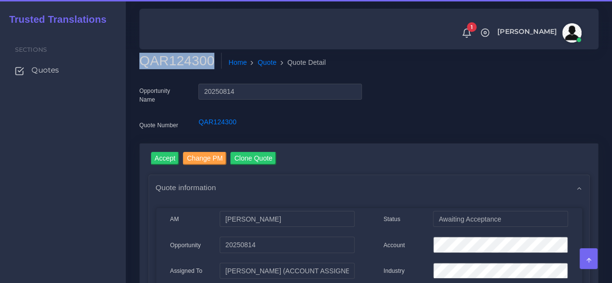
copy h2 "QAR124300"
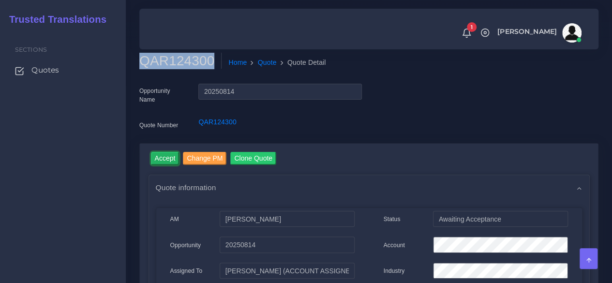
drag, startPoint x: 164, startPoint y: 154, endPoint x: 174, endPoint y: 127, distance: 28.8
click at [164, 154] on input "Accept" at bounding box center [165, 158] width 29 height 13
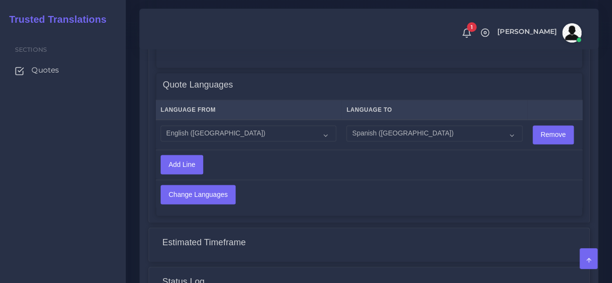
scroll to position [814, 0]
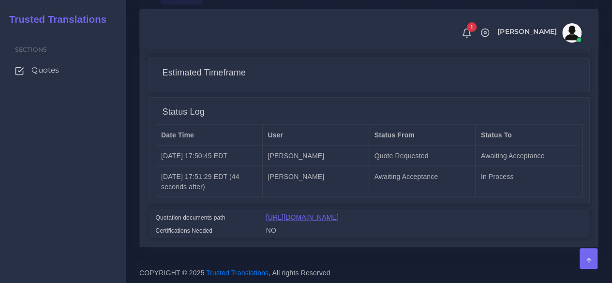
click at [316, 213] on link "[URL][DOMAIN_NAME]" at bounding box center [302, 217] width 73 height 8
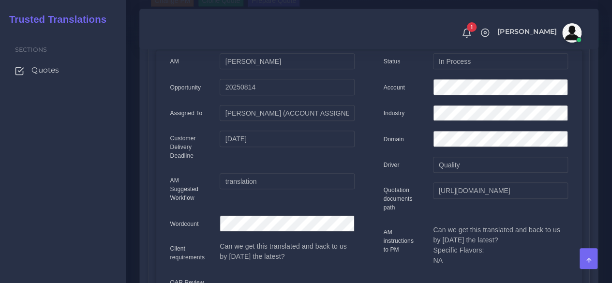
scroll to position [88, 0]
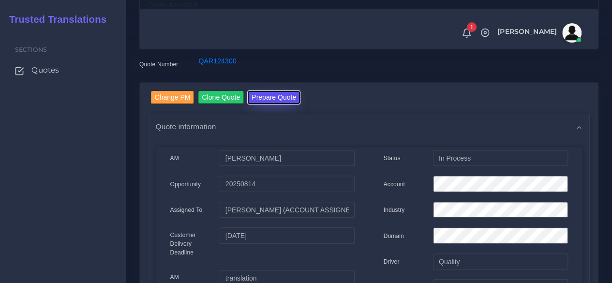
click at [277, 91] on button "Prepare Quote" at bounding box center [274, 97] width 52 height 13
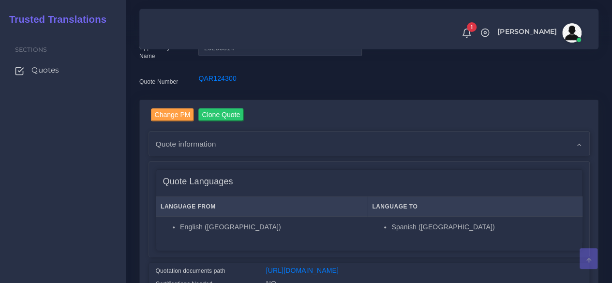
scroll to position [145, 0]
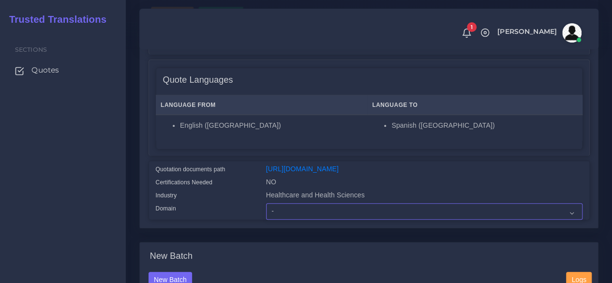
click at [288, 220] on select "- Advertising and Media Agriculture, Forestry and Fishing Architecture, Buildin…" at bounding box center [424, 211] width 316 height 16
click at [266, 220] on select "- Advertising and Media Agriculture, Forestry and Fishing Architecture, Buildin…" at bounding box center [424, 211] width 316 height 16
click at [280, 220] on select "- Advertising and Media Agriculture, Forestry and Fishing Architecture, Buildin…" at bounding box center [424, 211] width 316 height 16
select select "Human Resources - HR"
click at [266, 220] on select "- Advertising and Media Agriculture, Forestry and Fishing Architecture, Buildin…" at bounding box center [424, 211] width 316 height 16
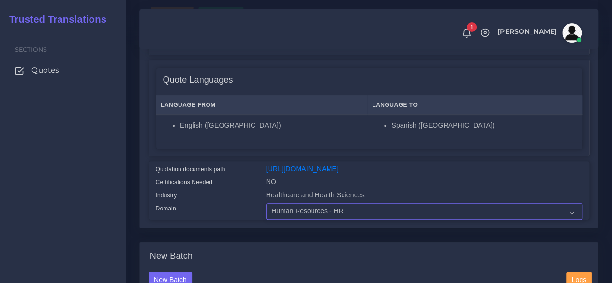
scroll to position [339, 0]
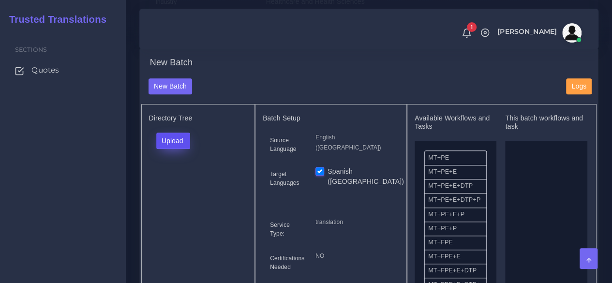
click at [187, 149] on button "Upload" at bounding box center [173, 141] width 34 height 16
click at [185, 183] on label "Files" at bounding box center [190, 177] width 67 height 12
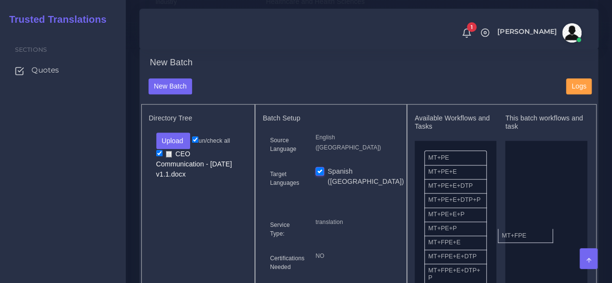
drag, startPoint x: 471, startPoint y: 265, endPoint x: 545, endPoint y: 251, distance: 74.7
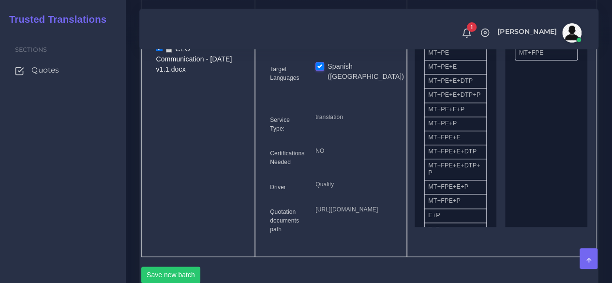
scroll to position [532, 0]
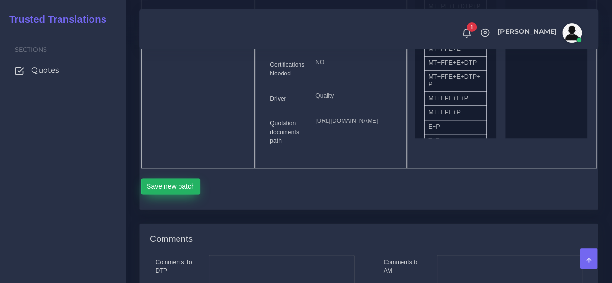
click at [185, 194] on button "Save new batch" at bounding box center [170, 186] width 59 height 16
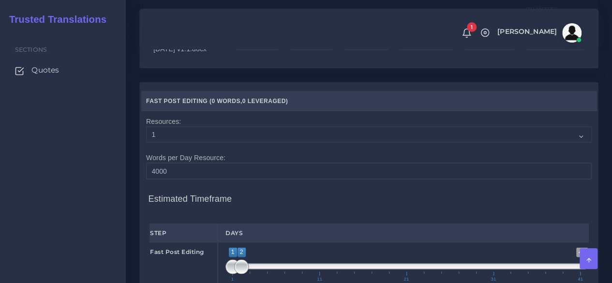
scroll to position [822, 0]
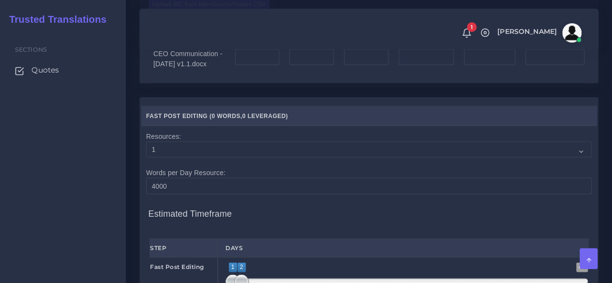
click at [192, 11] on label "Upload WC from MemSource/Trados CSV" at bounding box center [208, 4] width 121 height 13
click at [0, 0] on input "Upload WC from MemSource/Trados CSV" at bounding box center [0, 0] width 0 height 0
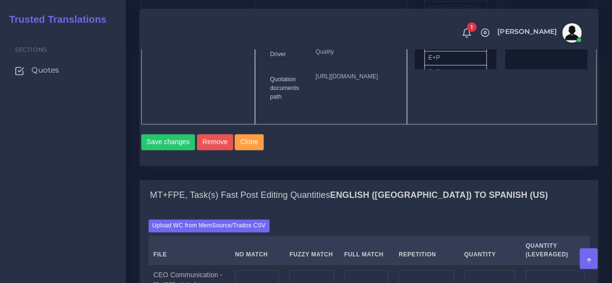
scroll to position [774, 0]
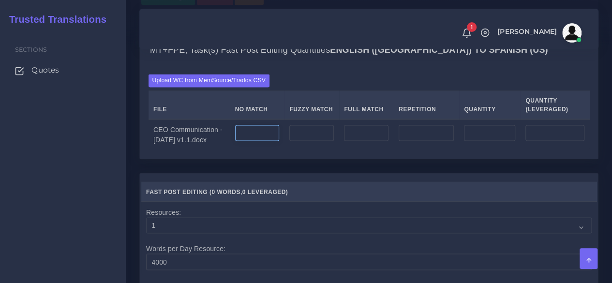
click at [280, 141] on input "number" at bounding box center [257, 133] width 44 height 16
type input "181"
click at [334, 141] on input "number" at bounding box center [311, 133] width 44 height 16
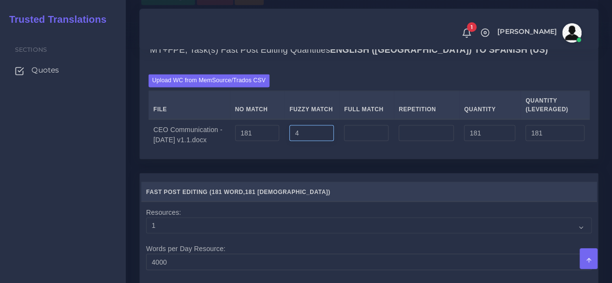
type input "4"
type input "185"
type input "183"
click at [388, 141] on input "number" at bounding box center [366, 133] width 44 height 16
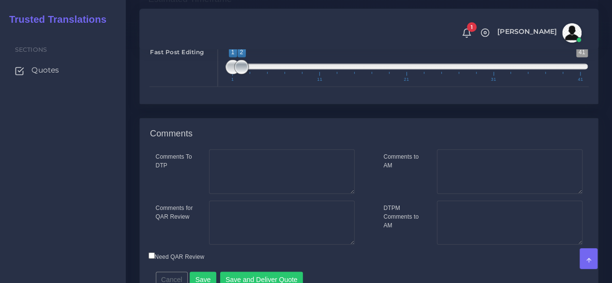
type input "11"
type input "196"
type input "185"
type input "1;1"
drag, startPoint x: 244, startPoint y: 146, endPoint x: 176, endPoint y: 146, distance: 67.7
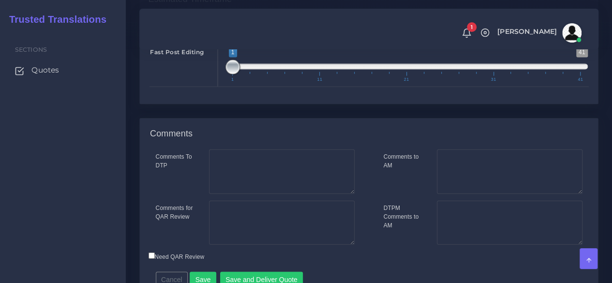
click at [176, 87] on div "Fast Post Editing 1 41 1 1 1 — 1 1 11 21 31 41 1;1" at bounding box center [368, 65] width 453 height 44
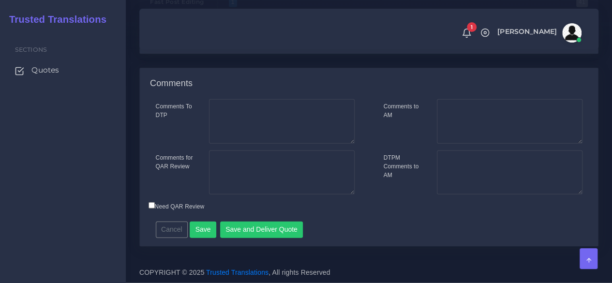
scroll to position [1189, 0]
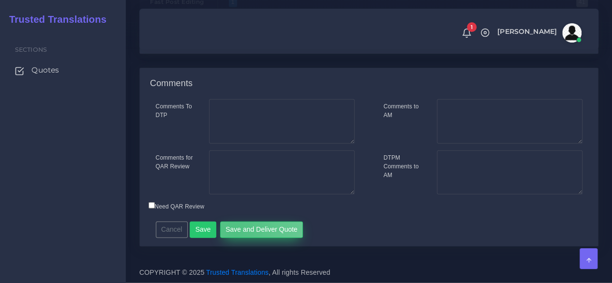
click at [231, 230] on button "Save and Deliver Quote" at bounding box center [261, 229] width 83 height 16
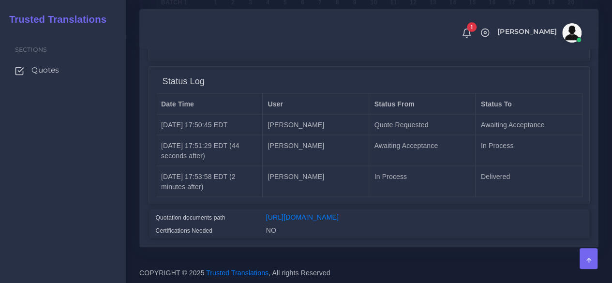
scroll to position [906, 0]
click at [331, 213] on link "[URL][DOMAIN_NAME]" at bounding box center [302, 217] width 73 height 8
